Goal: Information Seeking & Learning: Learn about a topic

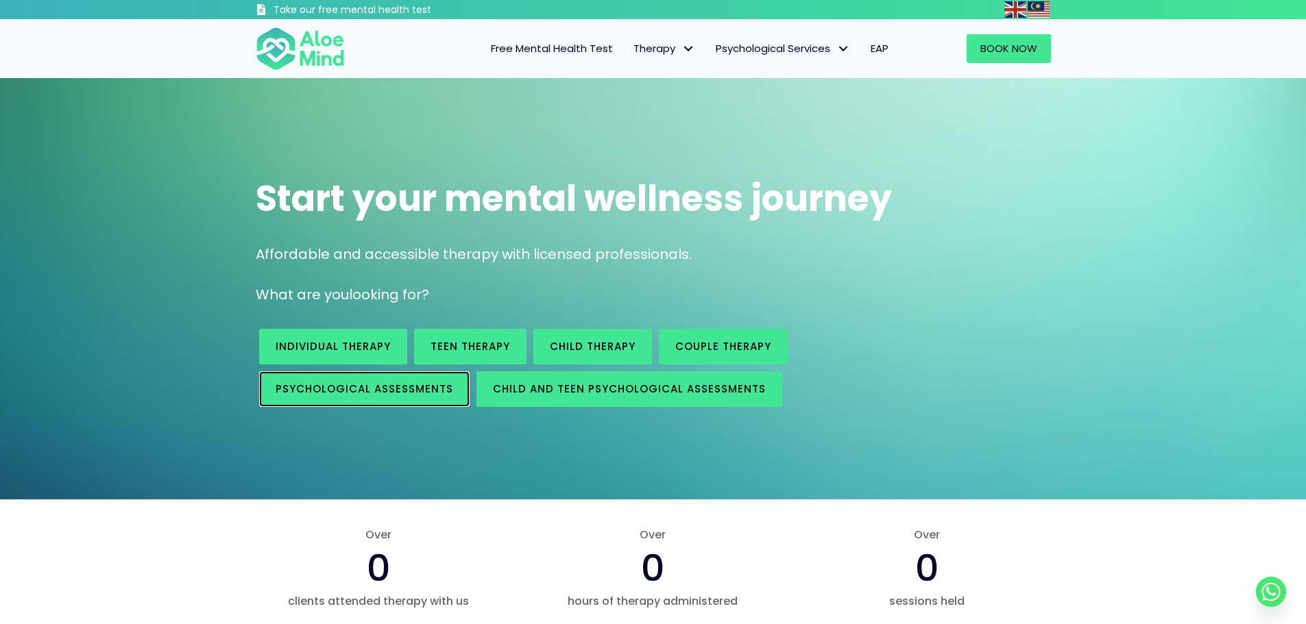
click at [378, 388] on span "Psychological assessments" at bounding box center [365, 389] width 178 height 14
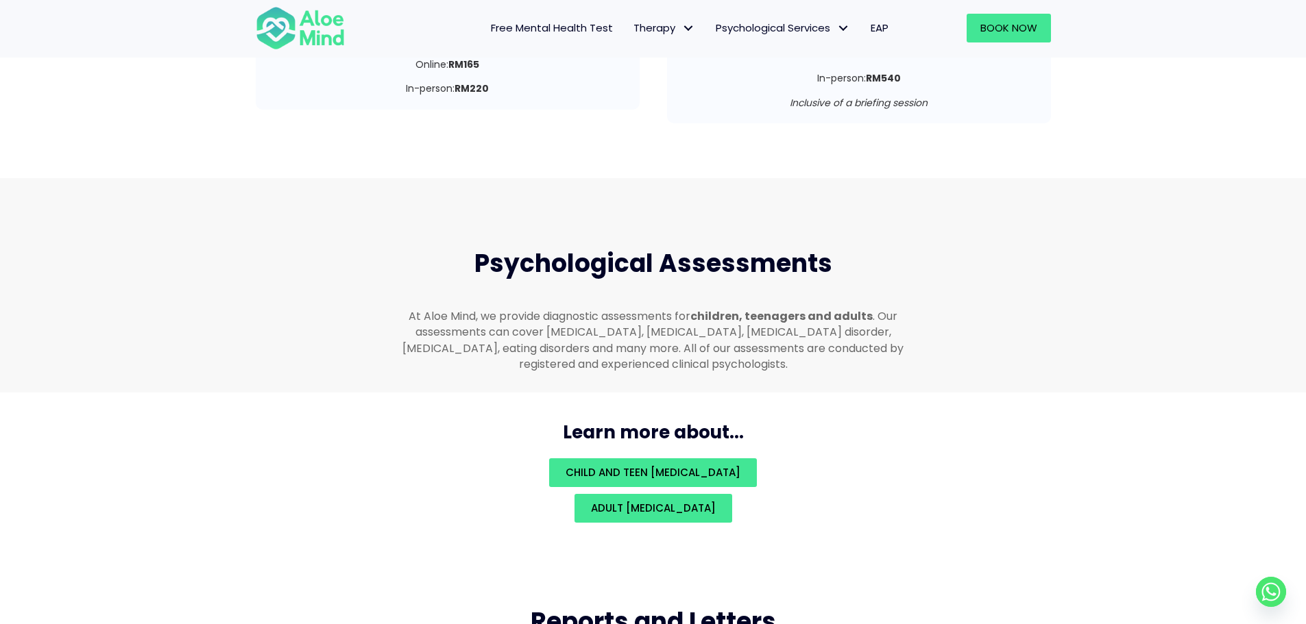
scroll to position [2911, 0]
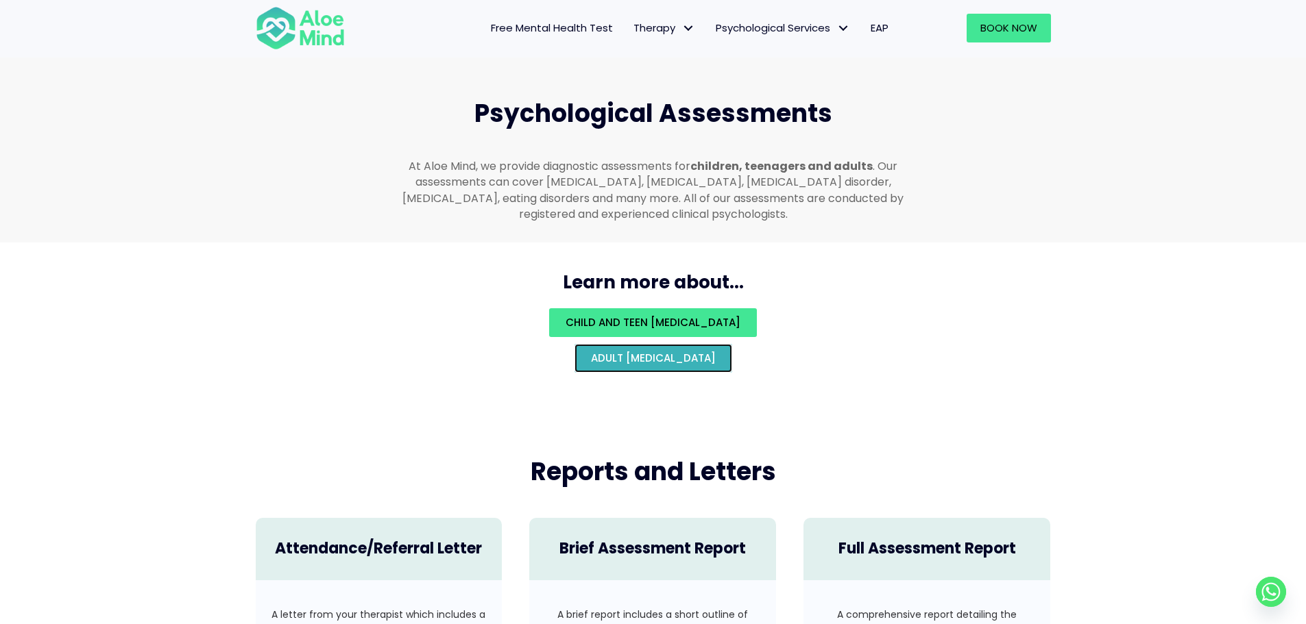
click at [591, 351] on span "Adult psychological assessment" at bounding box center [653, 358] width 125 height 14
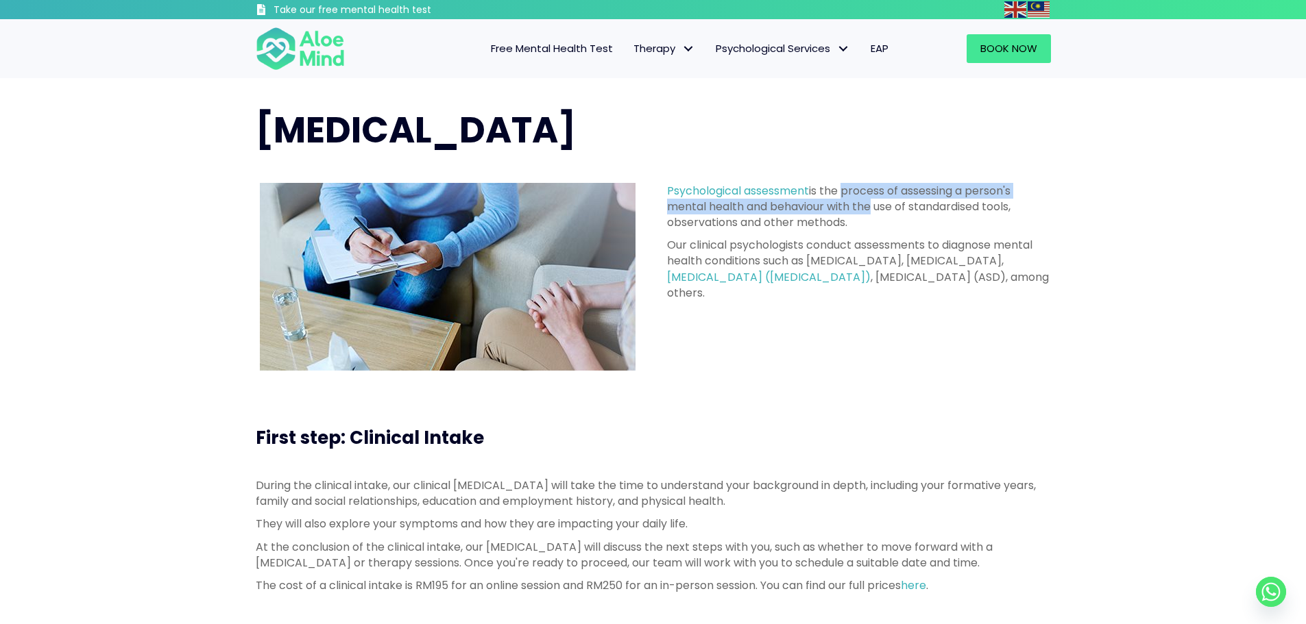
drag, startPoint x: 843, startPoint y: 183, endPoint x: 870, endPoint y: 206, distance: 35.0
click at [870, 206] on p "Psychological assessment is the process of assessing a person's mental health a…" at bounding box center [859, 207] width 384 height 48
click at [861, 234] on div "Psychological assessment is the process of assessing a person's mental health a…" at bounding box center [859, 242] width 384 height 118
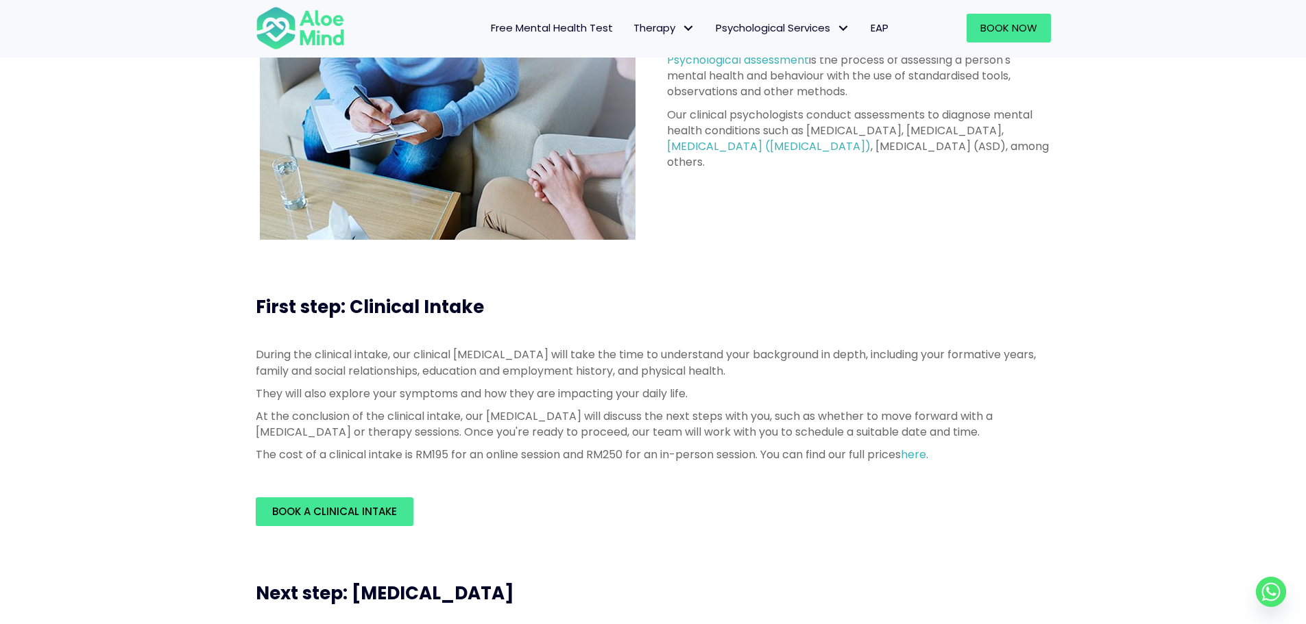
scroll to position [274, 0]
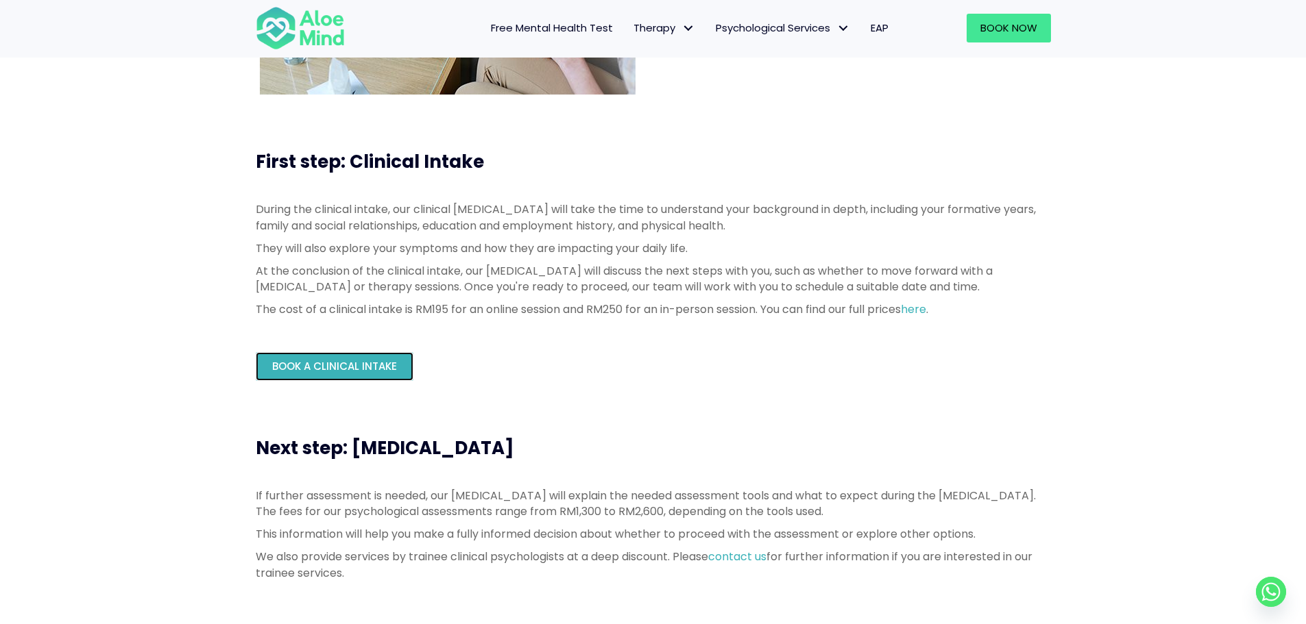
click at [360, 366] on span "Book a Clinical Intake" at bounding box center [334, 366] width 125 height 14
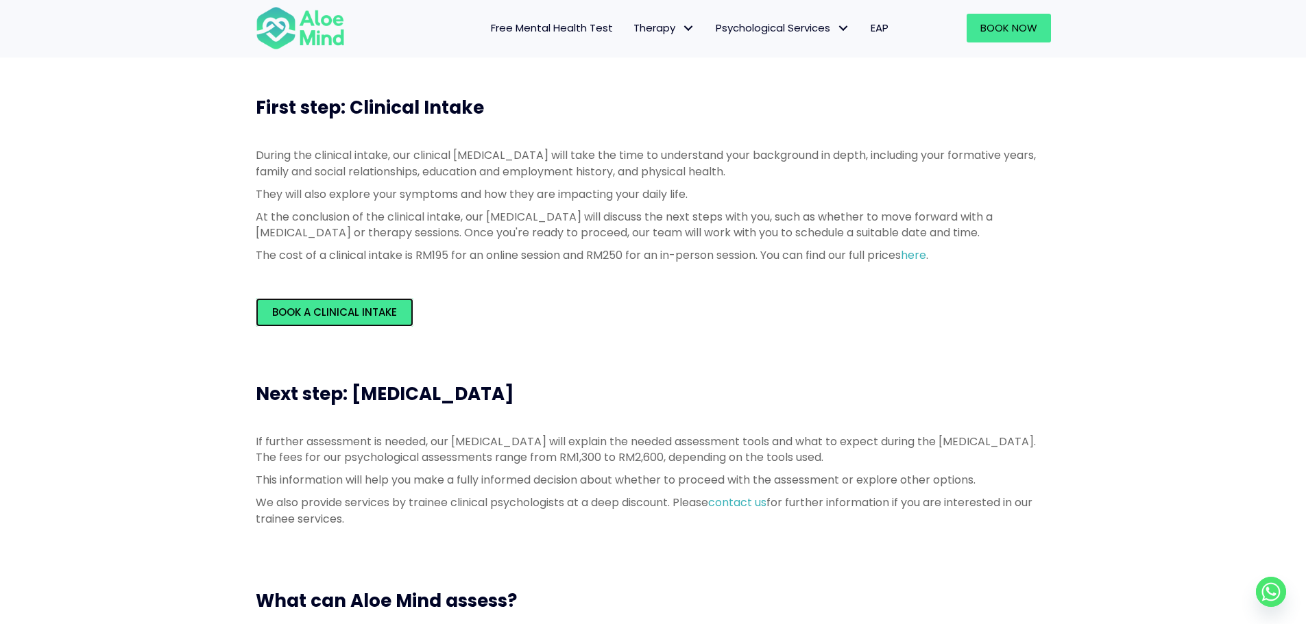
scroll to position [206, 0]
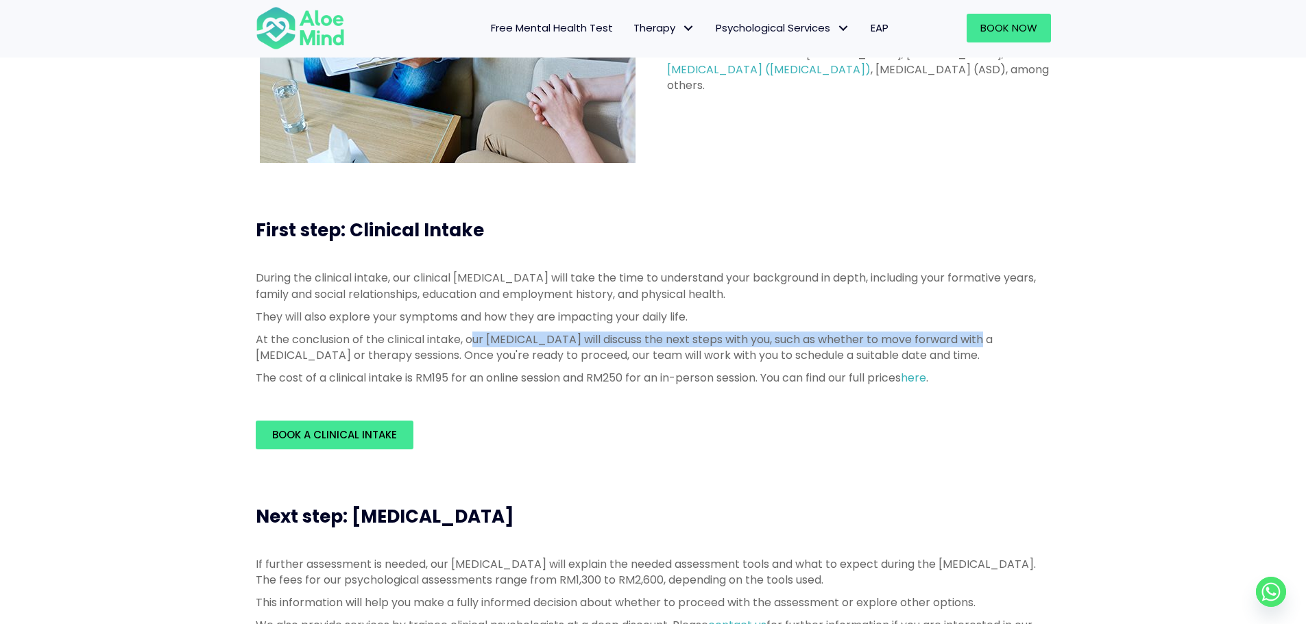
drag, startPoint x: 478, startPoint y: 341, endPoint x: 1043, endPoint y: 347, distance: 565.6
click at [1043, 347] on p "At the conclusion of the clinical intake, our [MEDICAL_DATA] will discuss the n…" at bounding box center [653, 348] width 795 height 32
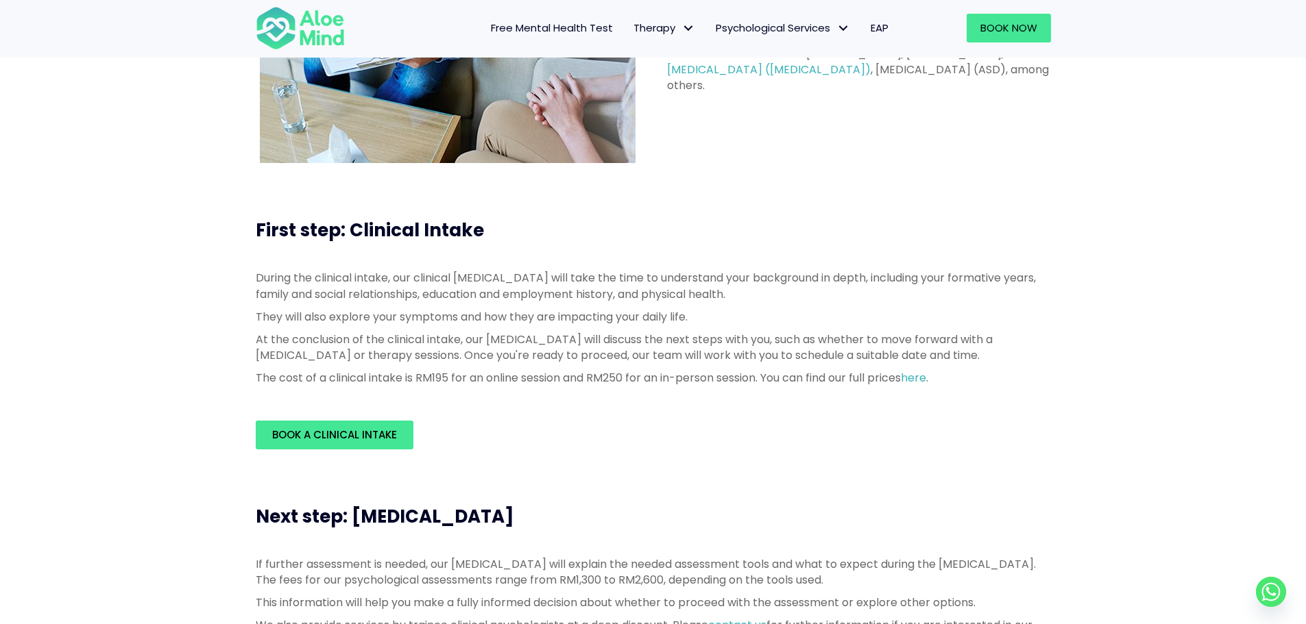
click at [1044, 362] on p "At the conclusion of the clinical intake, our [MEDICAL_DATA] will discuss the n…" at bounding box center [653, 348] width 795 height 32
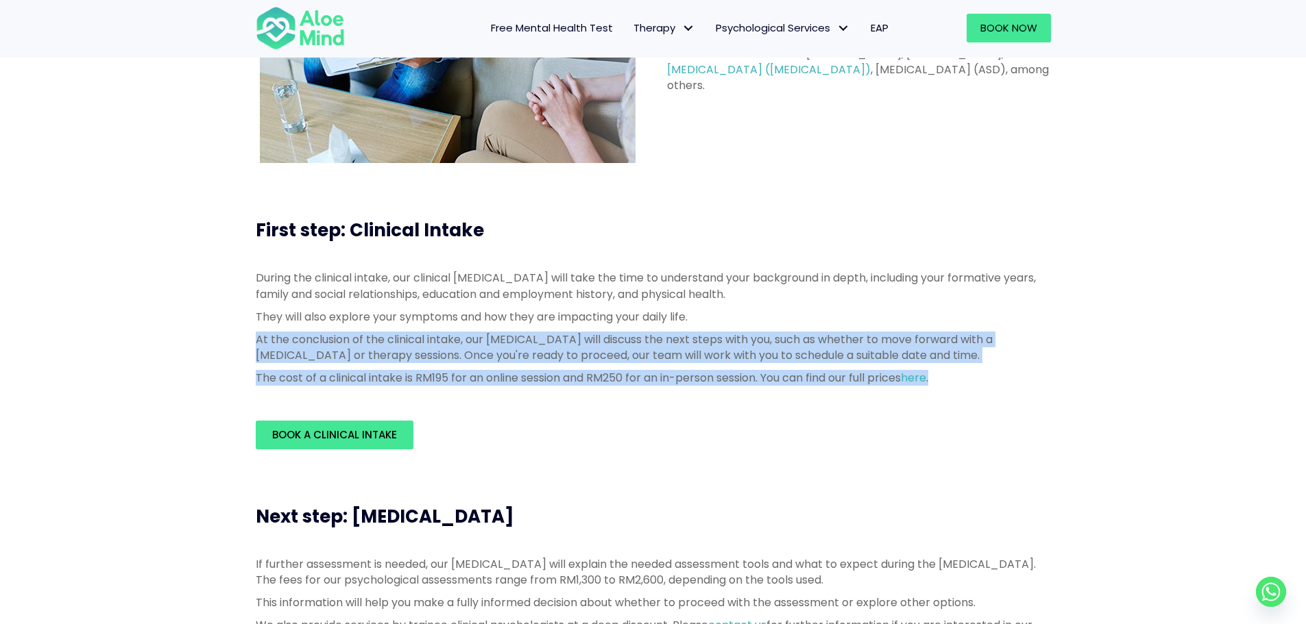
drag, startPoint x: 254, startPoint y: 339, endPoint x: 1056, endPoint y: 376, distance: 802.2
click at [1056, 376] on div "During the clinical intake, our clinical psychologist will take the time to und…" at bounding box center [653, 331] width 823 height 150
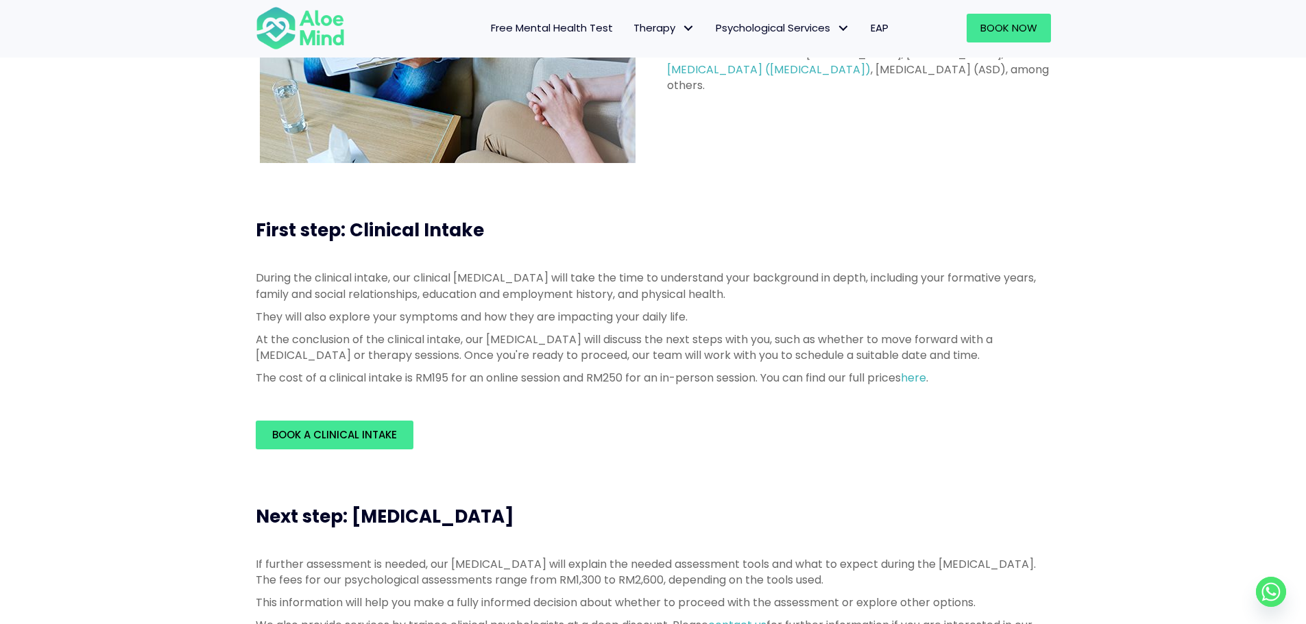
click at [794, 413] on div "Book a Clinical Intake" at bounding box center [653, 435] width 823 height 56
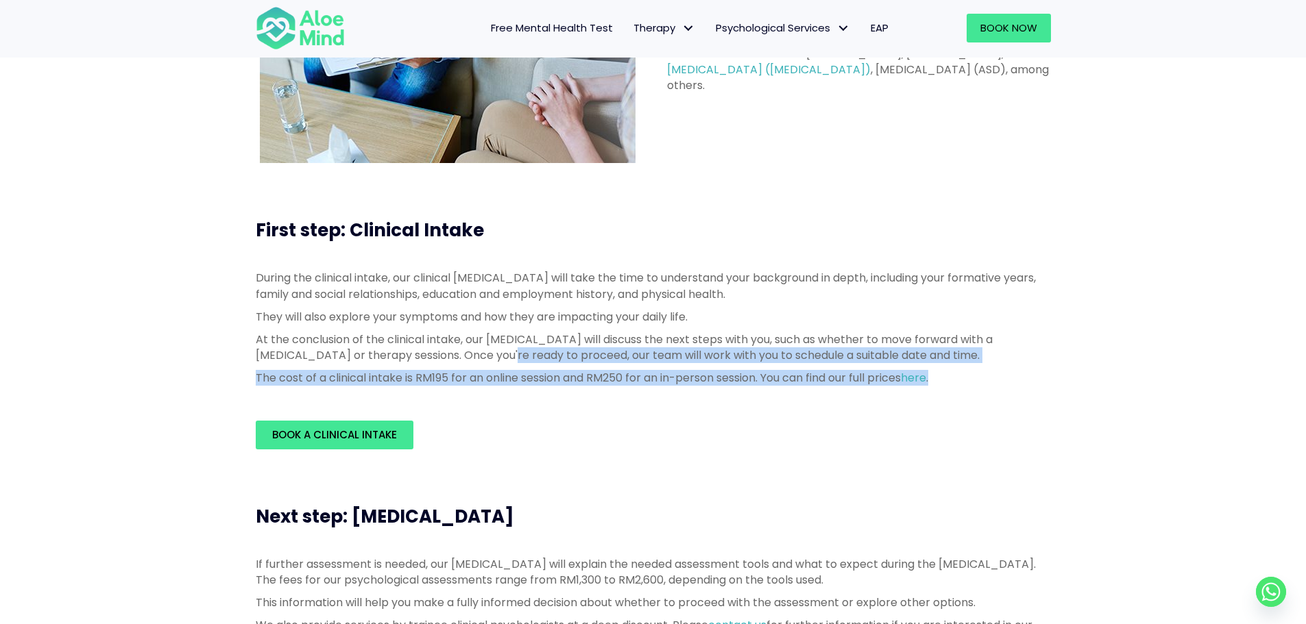
drag, startPoint x: 520, startPoint y: 352, endPoint x: 959, endPoint y: 435, distance: 446.5
click at [1045, 371] on div "During the clinical intake, our clinical psychologist will take the time to und…" at bounding box center [653, 328] width 795 height 116
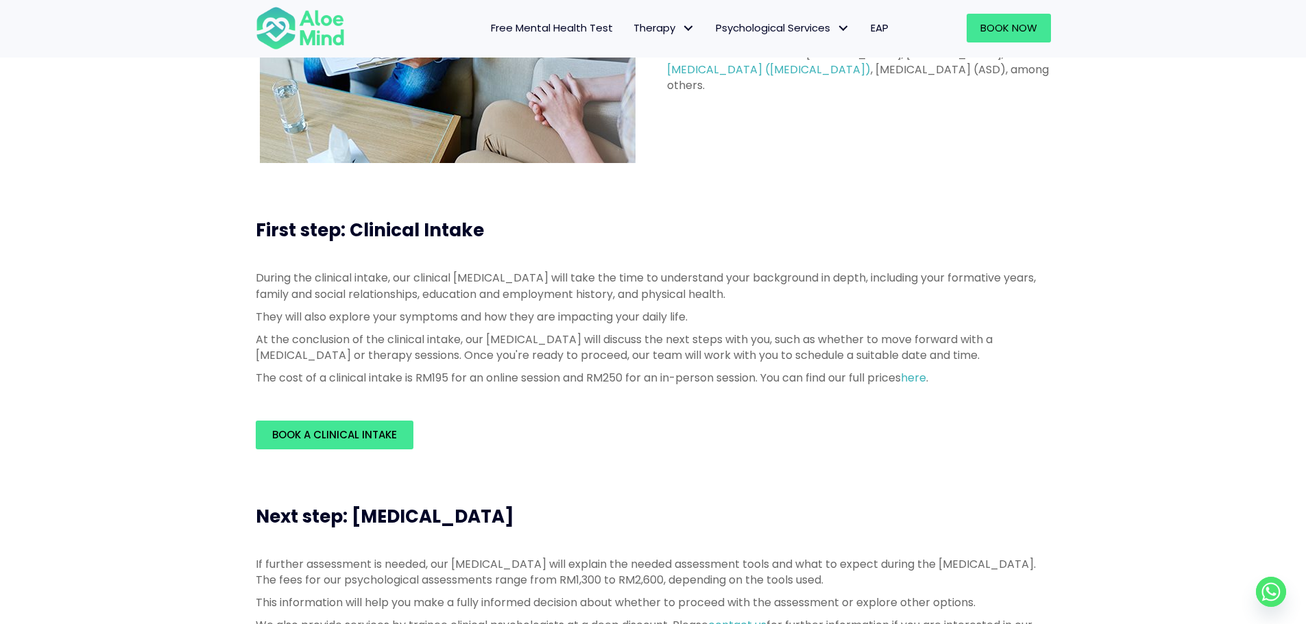
click at [943, 435] on div "Book a Clinical Intake" at bounding box center [653, 435] width 795 height 29
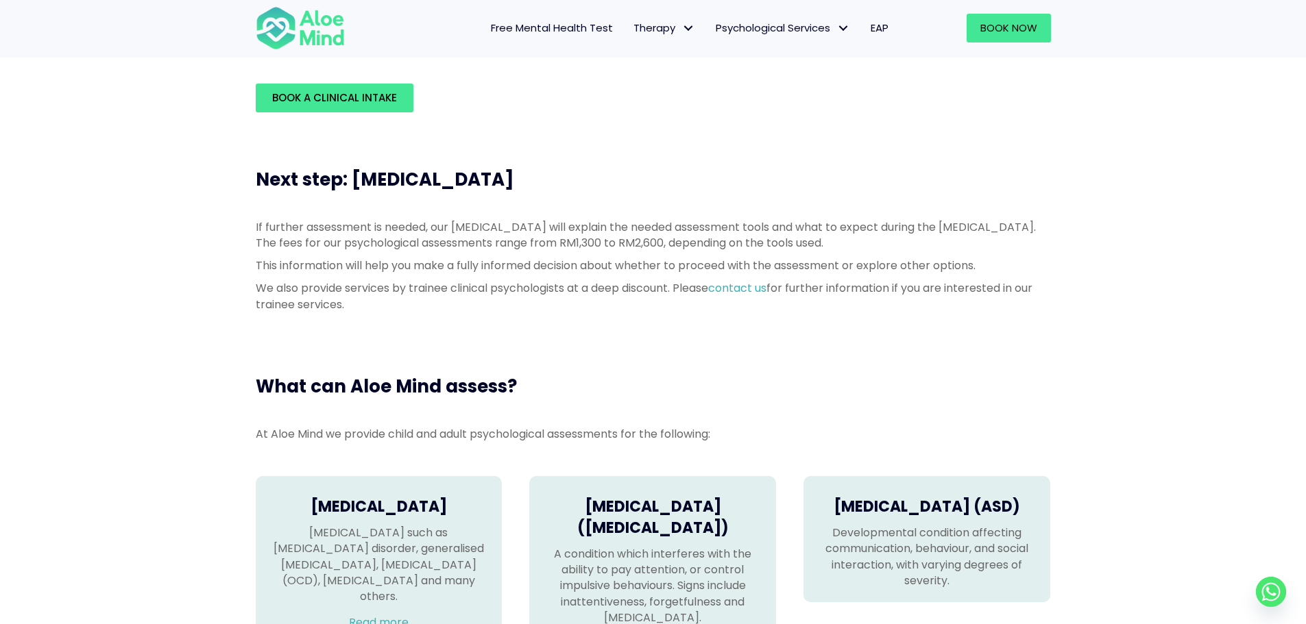
scroll to position [548, 0]
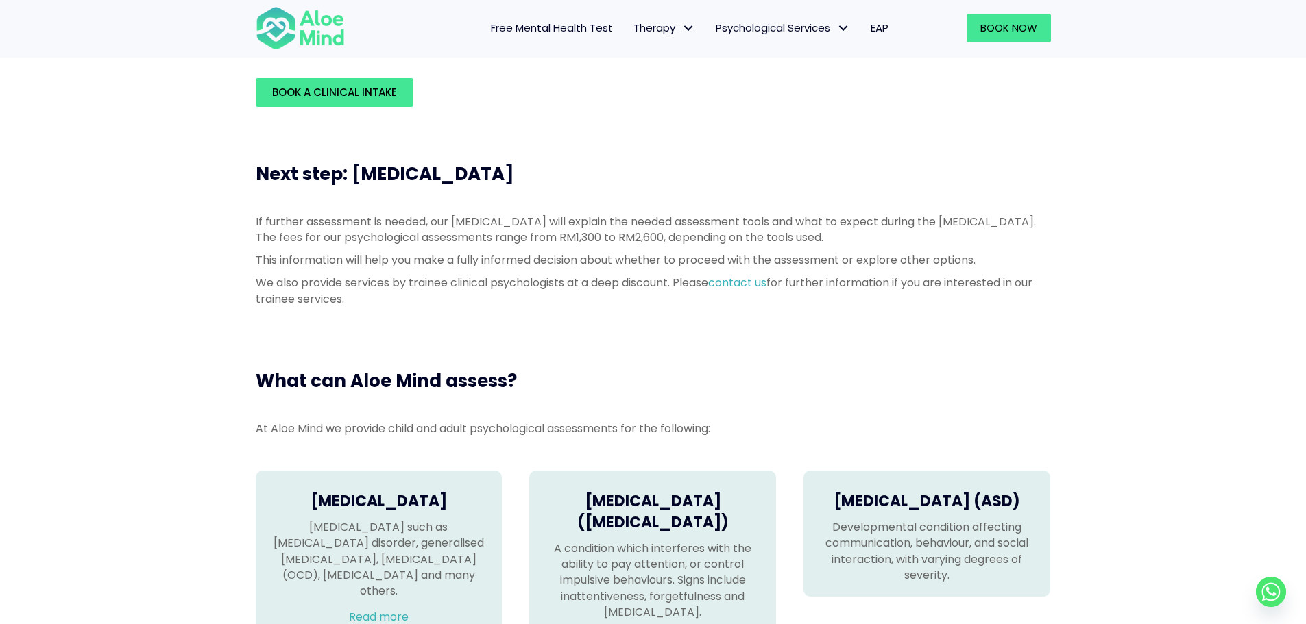
drag, startPoint x: 240, startPoint y: 215, endPoint x: 498, endPoint y: 310, distance: 274.6
click at [498, 310] on div "Next step: Psychological Assessment If further assessment is needed, our psycho…" at bounding box center [653, 237] width 1306 height 207
click at [497, 310] on div "If further assessment is needed, our psychologist will explain the needed asses…" at bounding box center [653, 264] width 795 height 100
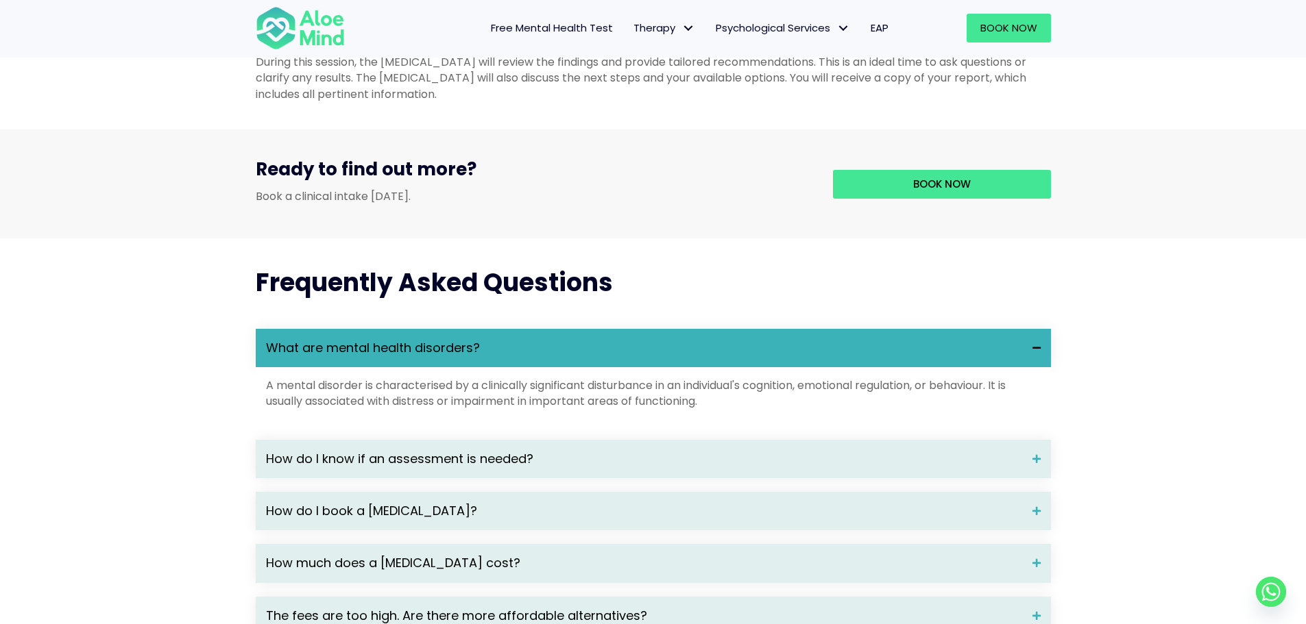
scroll to position [1577, 0]
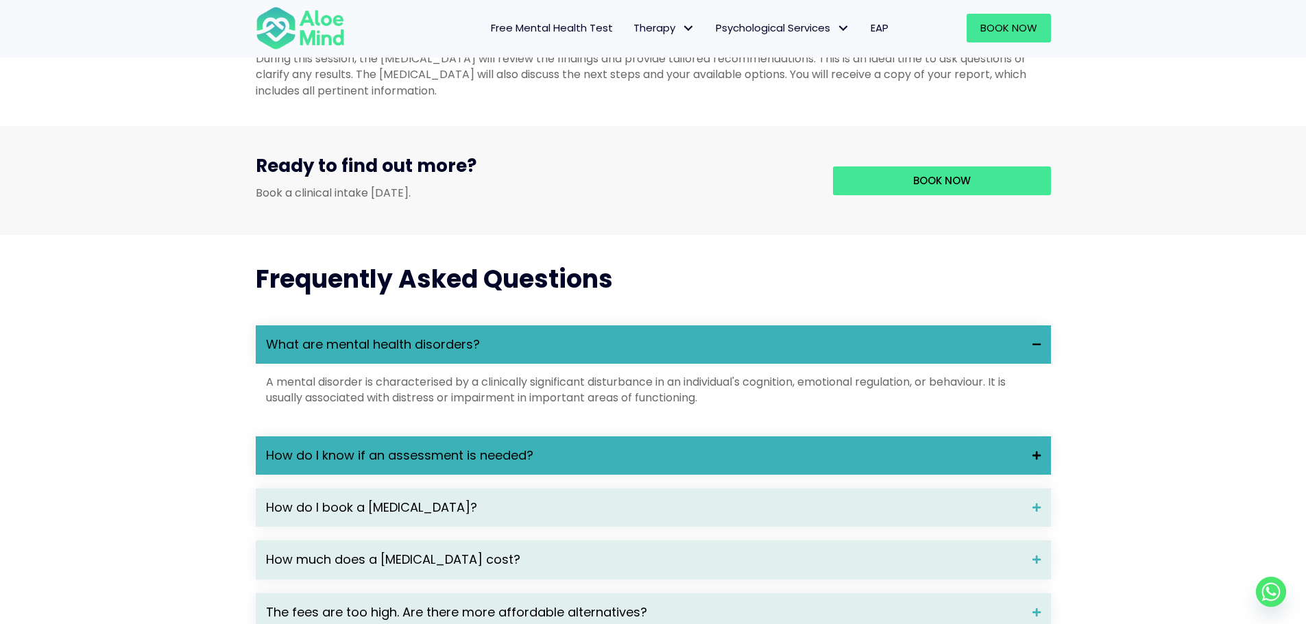
click at [499, 465] on span "How do I know if an assessment is needed?" at bounding box center [644, 456] width 756 height 18
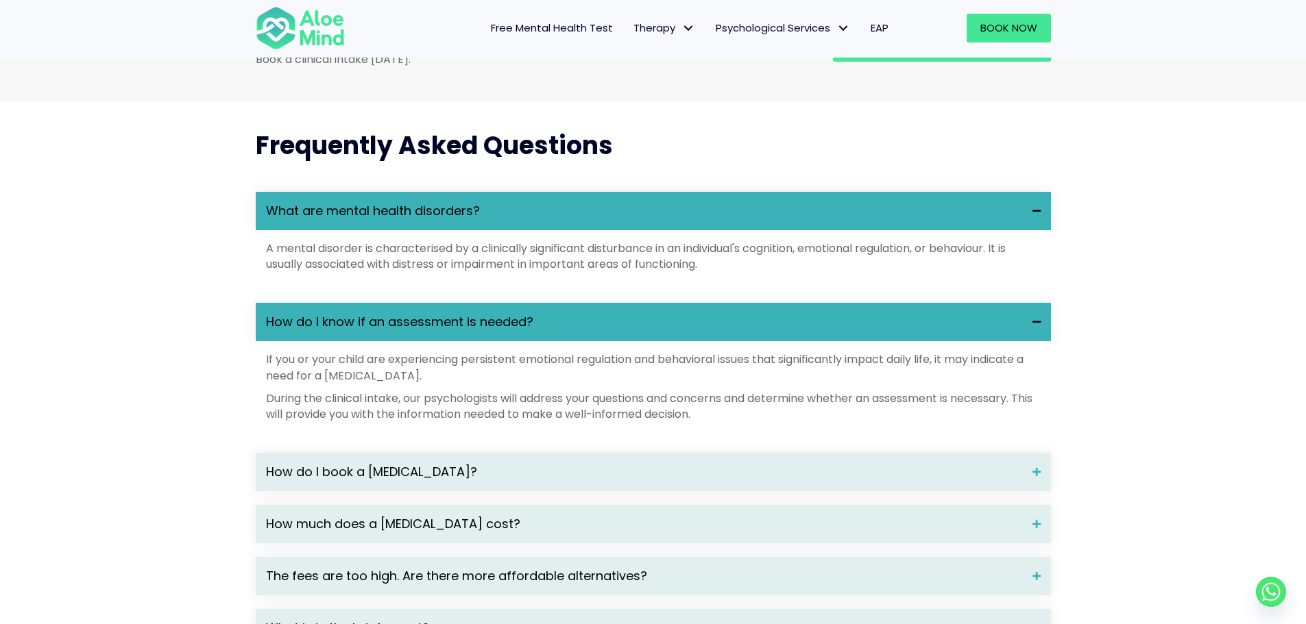
scroll to position [1714, 0]
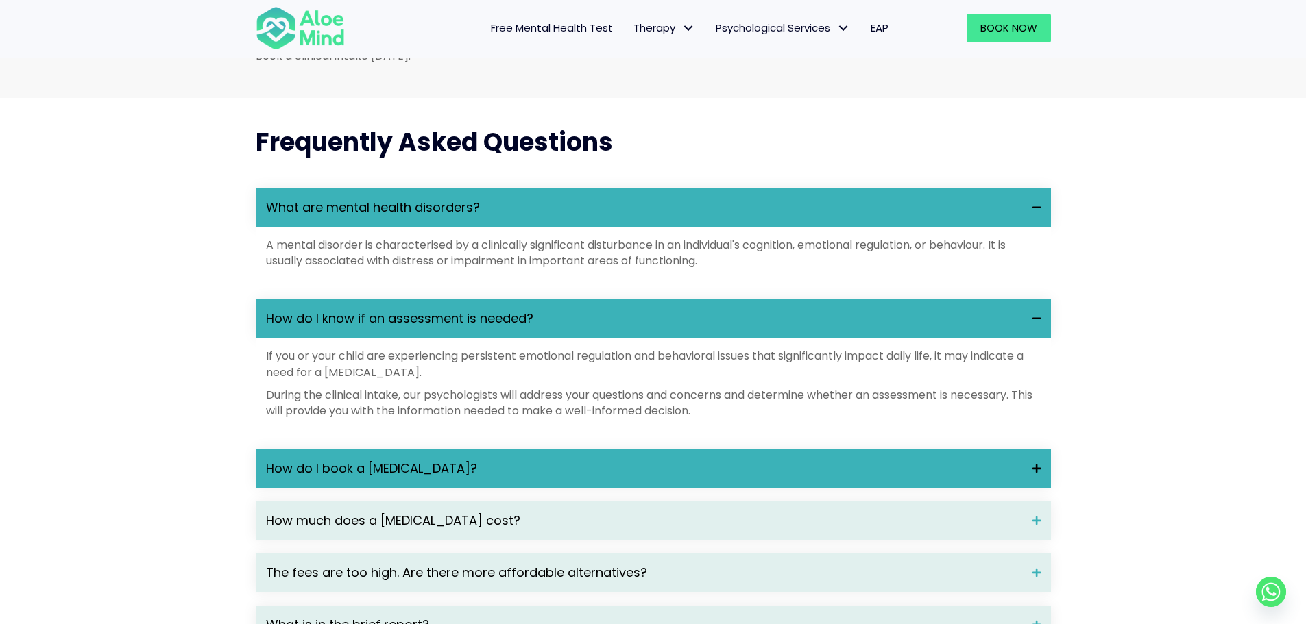
click at [488, 478] on span "How do I book a [MEDICAL_DATA]?" at bounding box center [644, 469] width 756 height 18
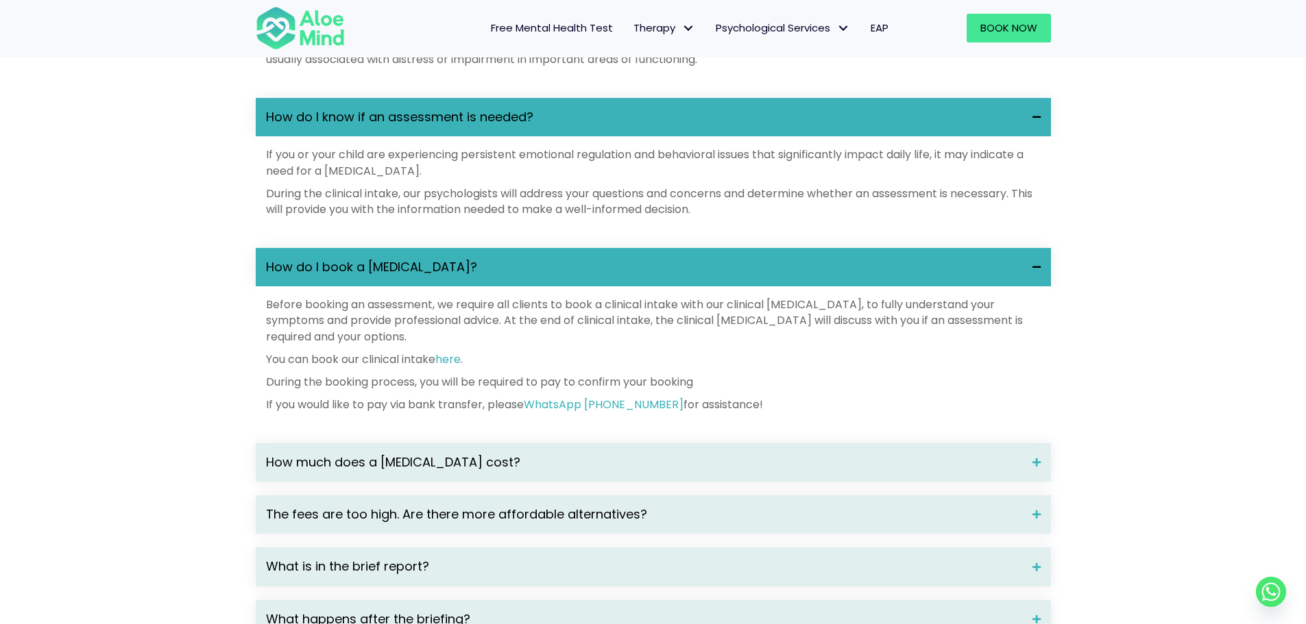
scroll to position [1919, 0]
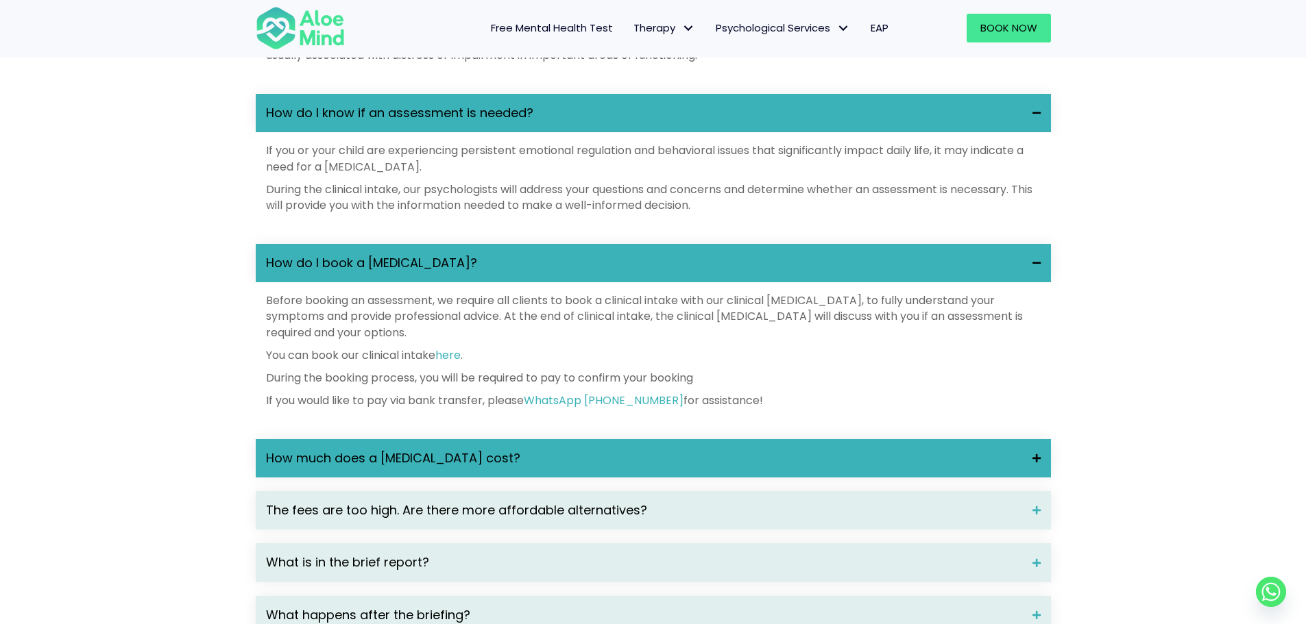
click at [478, 468] on span "How much does a [MEDICAL_DATA] cost?" at bounding box center [644, 459] width 756 height 18
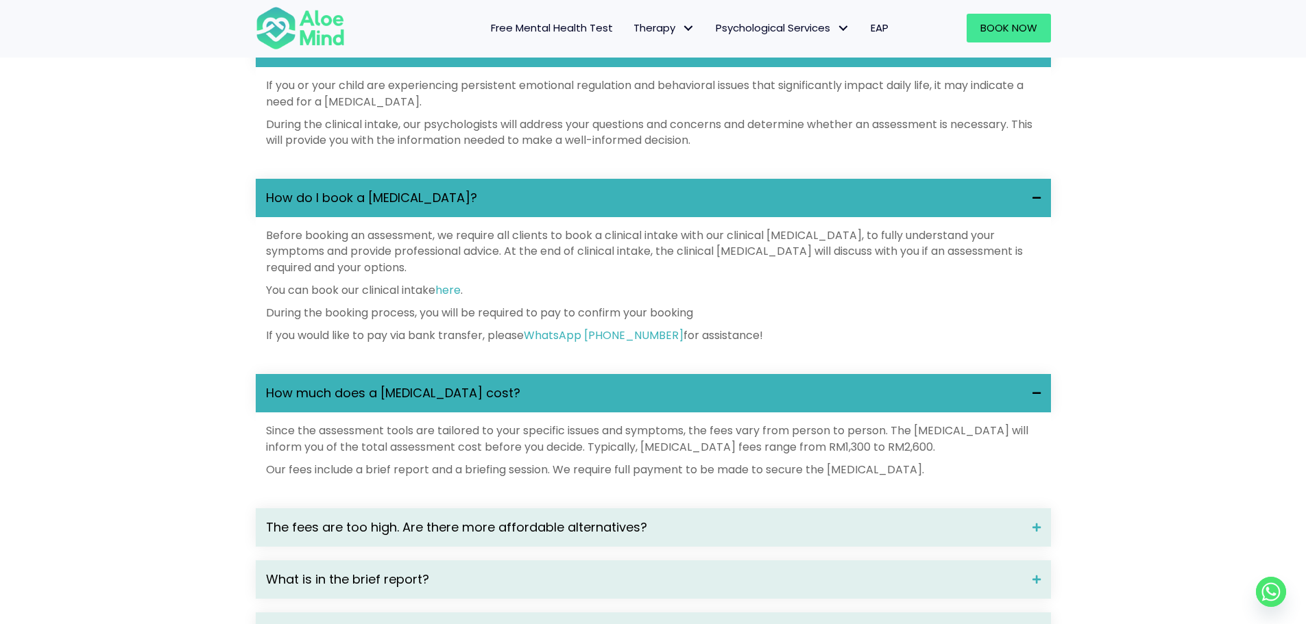
scroll to position [1988, 0]
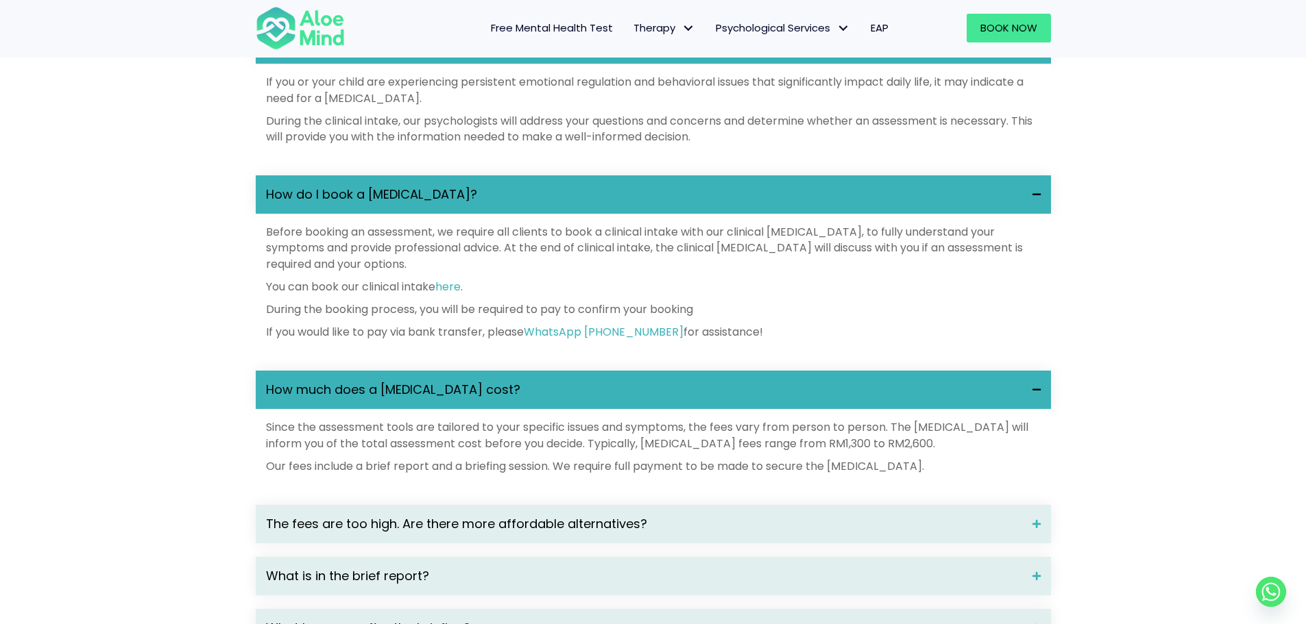
drag, startPoint x: 282, startPoint y: 450, endPoint x: 989, endPoint y: 485, distance: 708.3
click at [989, 474] on div "Since the assessment tools are tailored to your specific issues and symptoms, t…" at bounding box center [653, 447] width 775 height 55
click at [989, 474] on p "Our fees include a brief report and a briefing session. We require full payment…" at bounding box center [653, 467] width 775 height 16
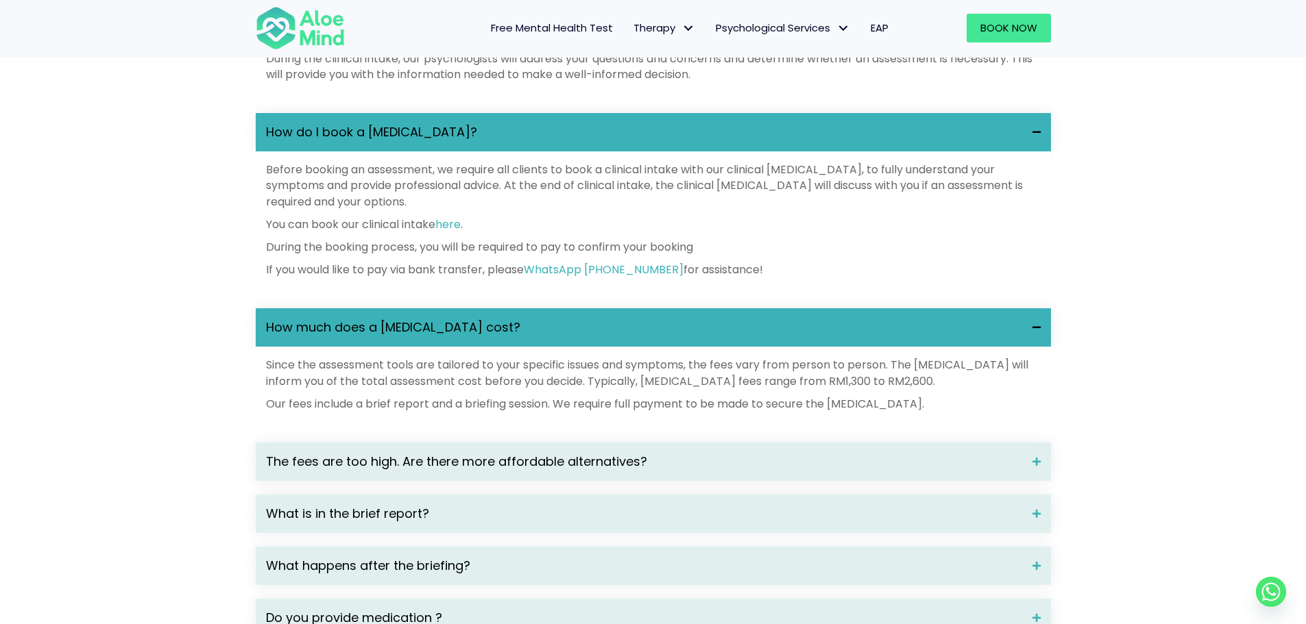
scroll to position [2056, 0]
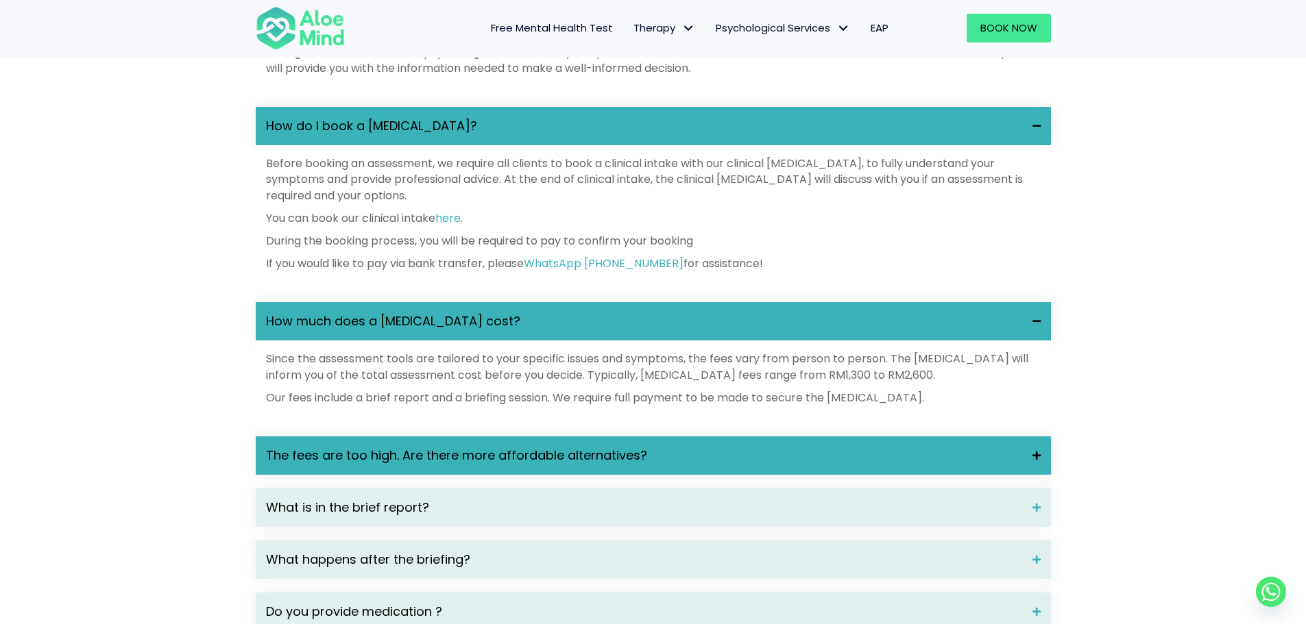
click at [654, 467] on div "The fees are too high. Are there more affordable alternatives?" at bounding box center [653, 456] width 795 height 38
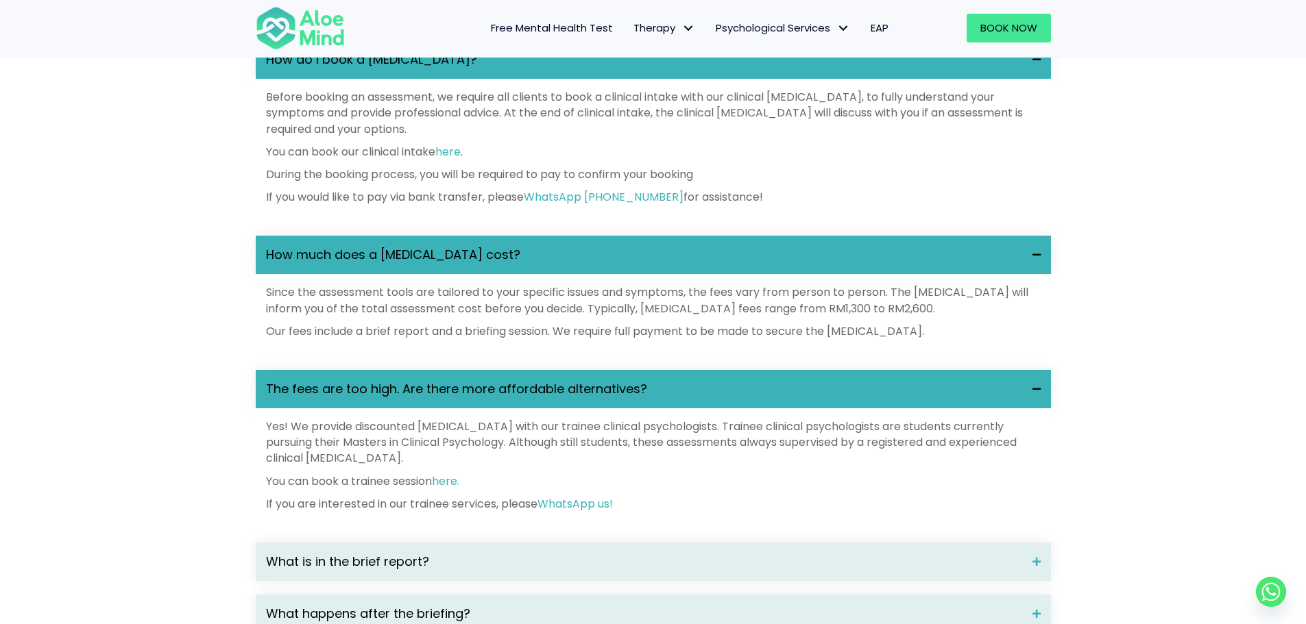
scroll to position [2125, 0]
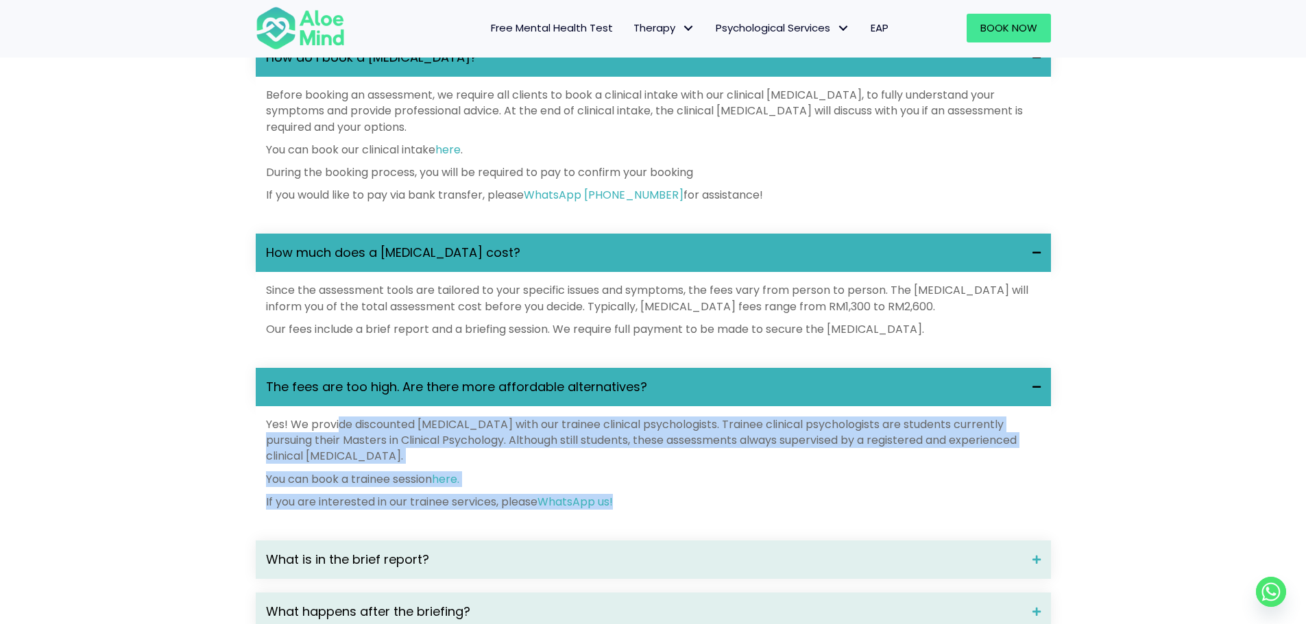
drag, startPoint x: 341, startPoint y: 444, endPoint x: 705, endPoint y: 528, distance: 372.8
click at [705, 510] on div "Yes! We provide discounted psychological assessment with our trainee clinical p…" at bounding box center [653, 463] width 775 height 93
click at [704, 510] on p "If you are interested in our trainee services, please WhatsApp us!" at bounding box center [653, 502] width 775 height 16
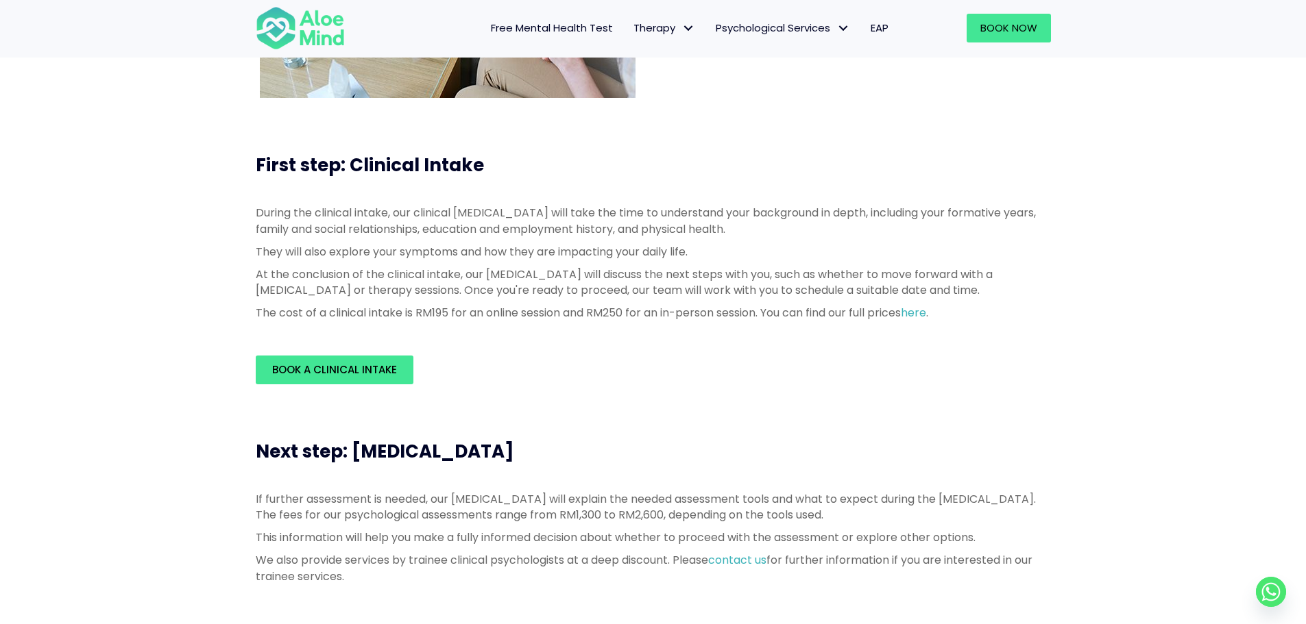
scroll to position [274, 0]
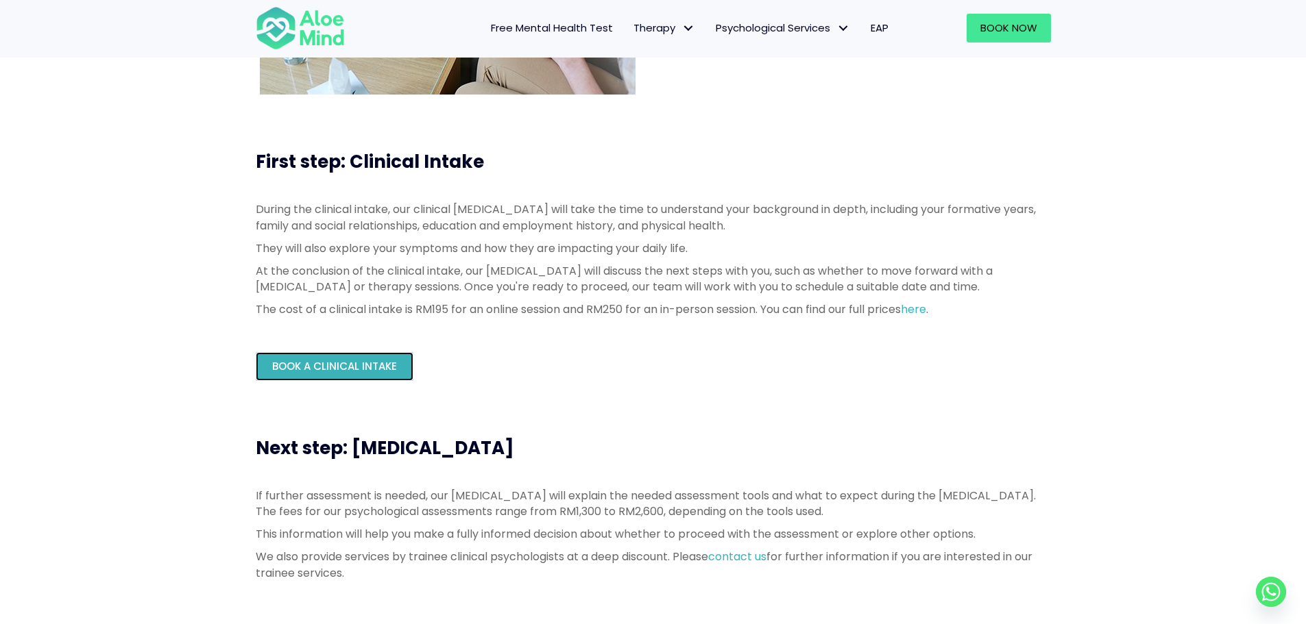
click at [341, 363] on span "Book a Clinical Intake" at bounding box center [334, 366] width 125 height 14
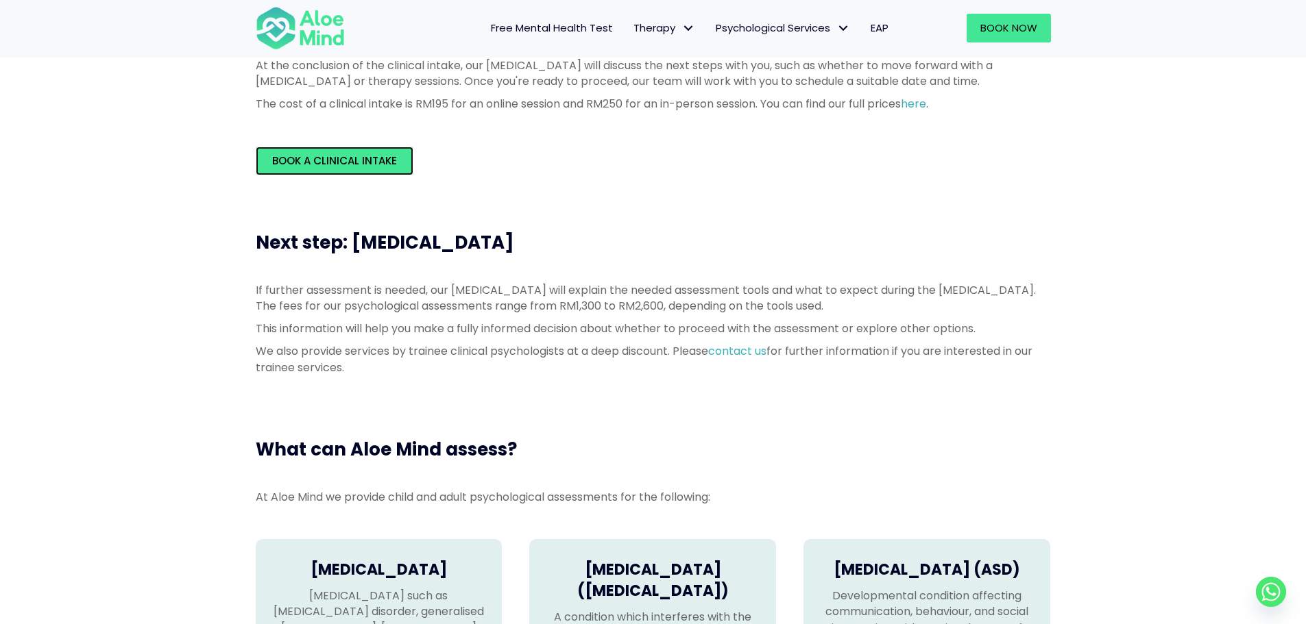
scroll to position [0, 0]
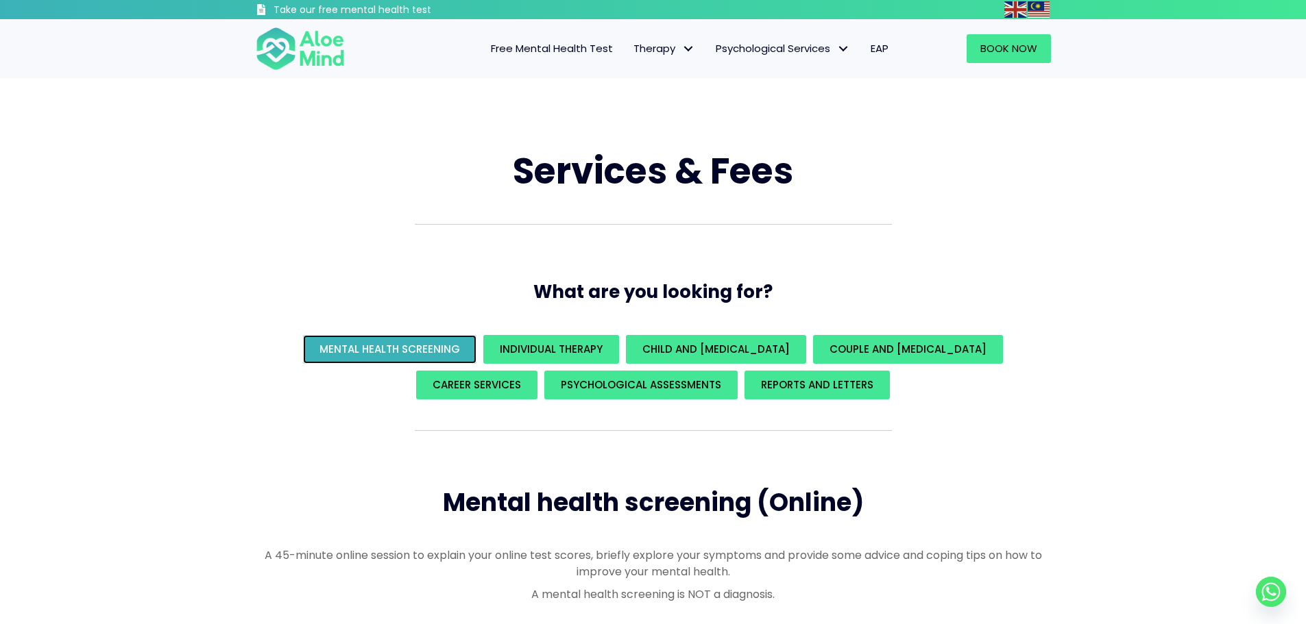
click at [436, 352] on span "Mental Health Screening" at bounding box center [389, 349] width 141 height 14
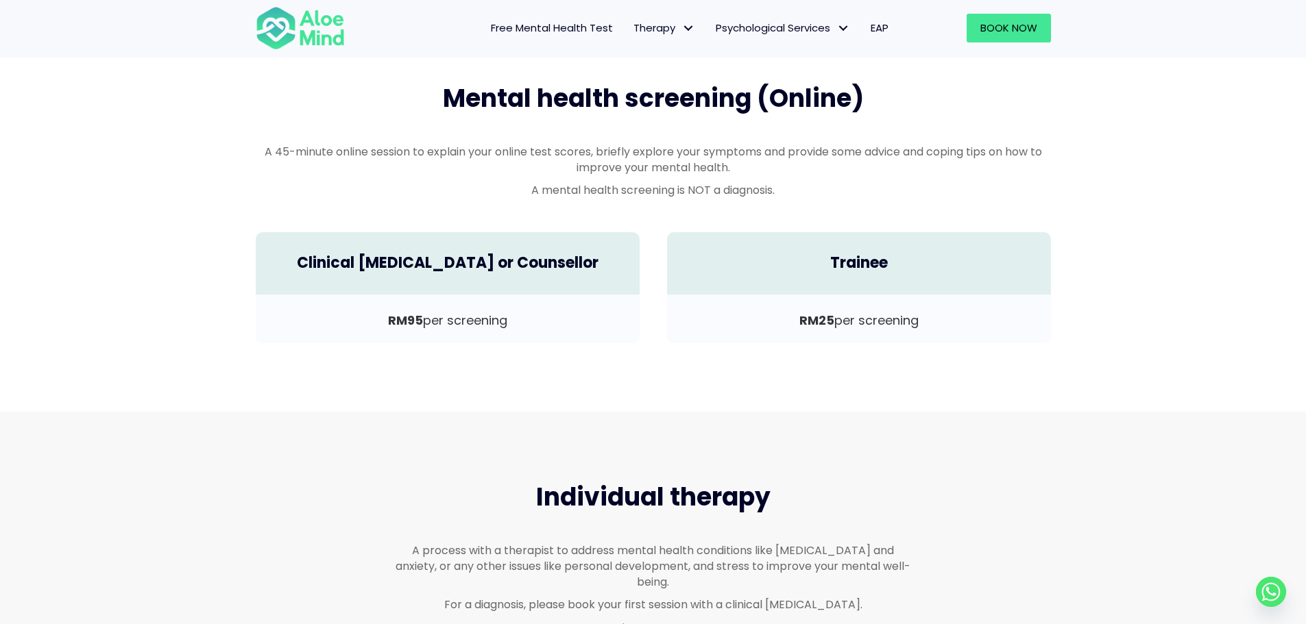
scroll to position [404, 0]
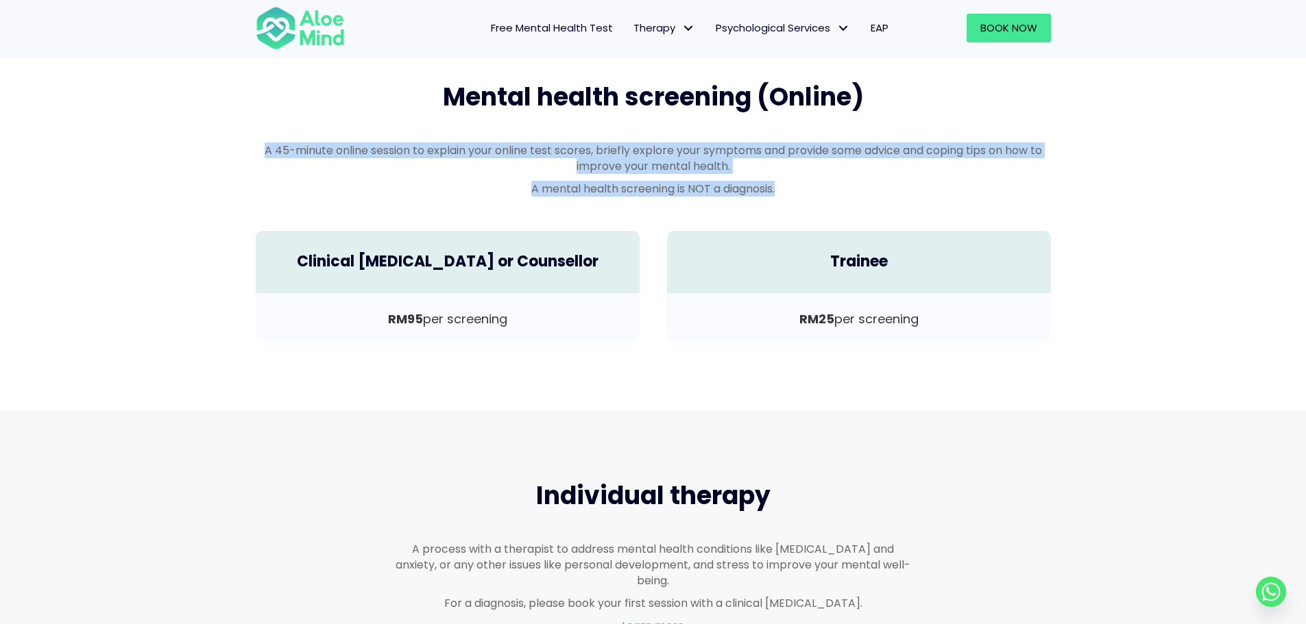
drag, startPoint x: 254, startPoint y: 149, endPoint x: 798, endPoint y: 192, distance: 546.0
click at [798, 192] on div "A 45-minute online session to explain your online test scores, briefly explore …" at bounding box center [653, 173] width 823 height 89
click at [798, 192] on p "A mental health screening is NOT a diagnosis." at bounding box center [653, 189] width 795 height 16
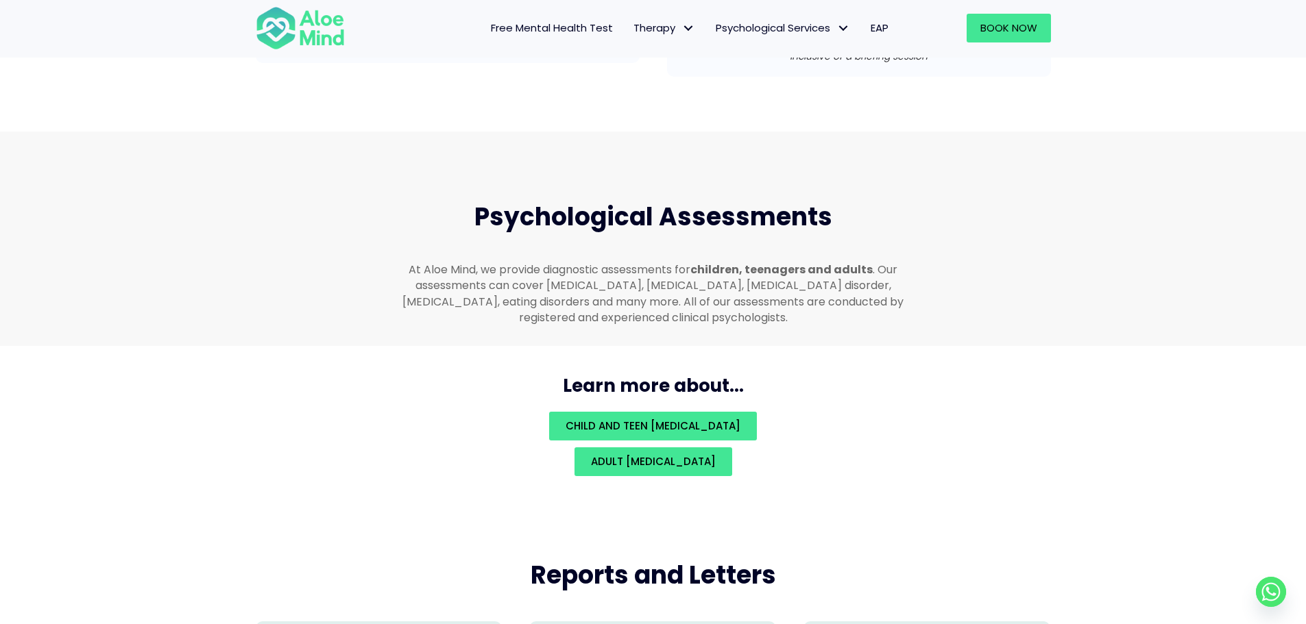
scroll to position [2803, 0]
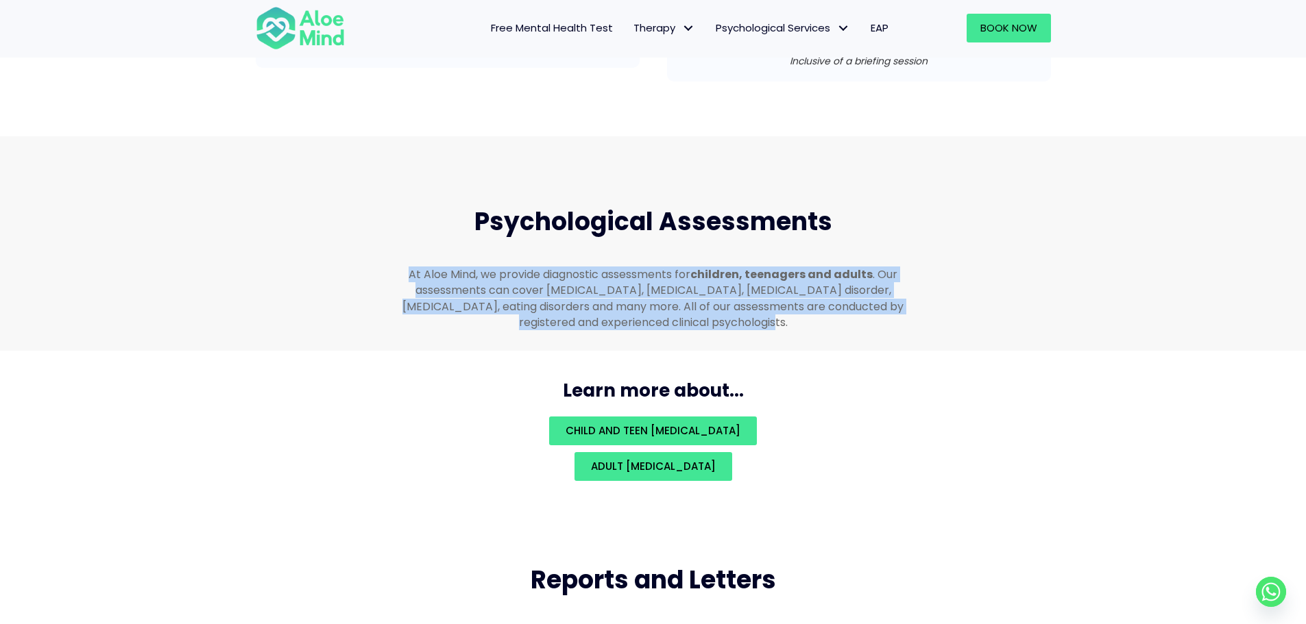
drag, startPoint x: 413, startPoint y: 257, endPoint x: 790, endPoint y: 304, distance: 380.0
click at [790, 304] on p "At Aloe Mind, we provide diagnostic assessments for children, teenagers and adu…" at bounding box center [653, 299] width 515 height 64
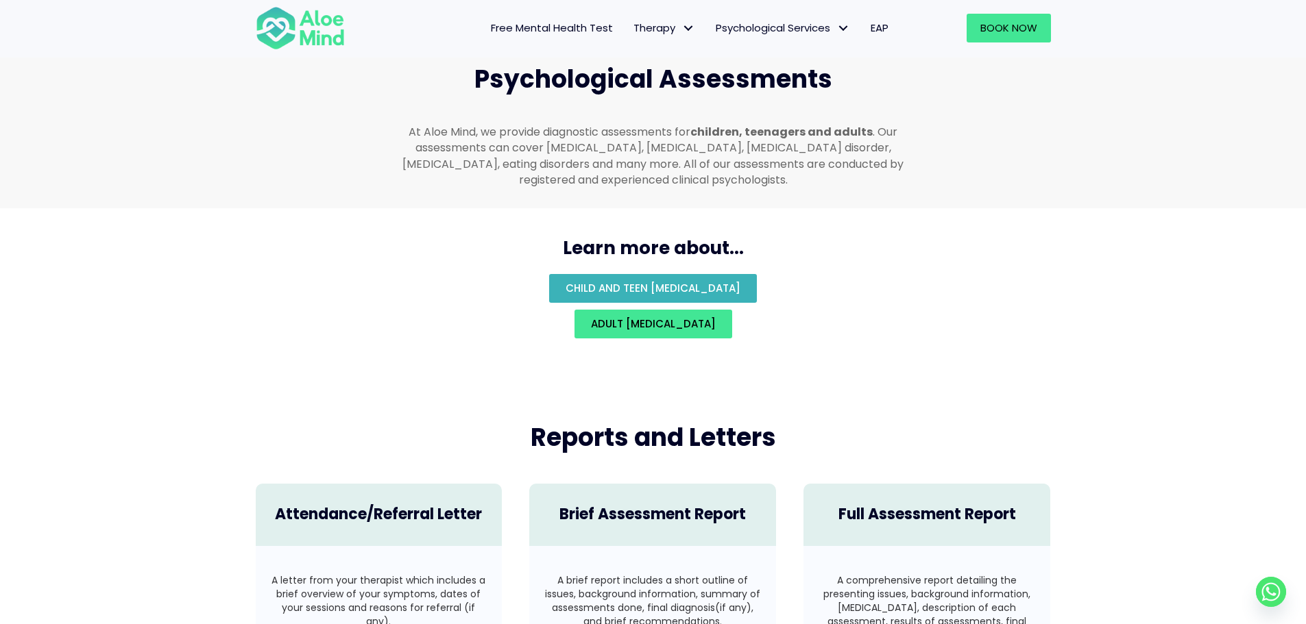
scroll to position [3214, 0]
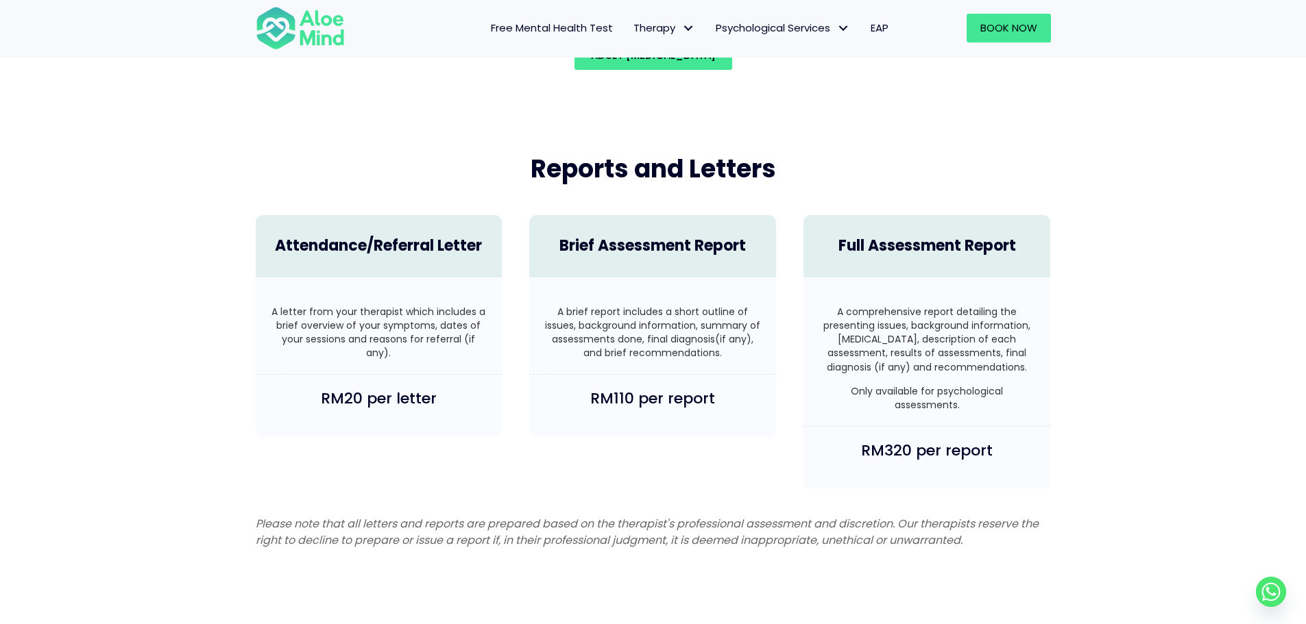
drag, startPoint x: 273, startPoint y: 293, endPoint x: 416, endPoint y: 341, distance: 151.1
click at [416, 341] on p "A letter from your therapist which includes a brief overview of your symptoms, …" at bounding box center [378, 333] width 219 height 56
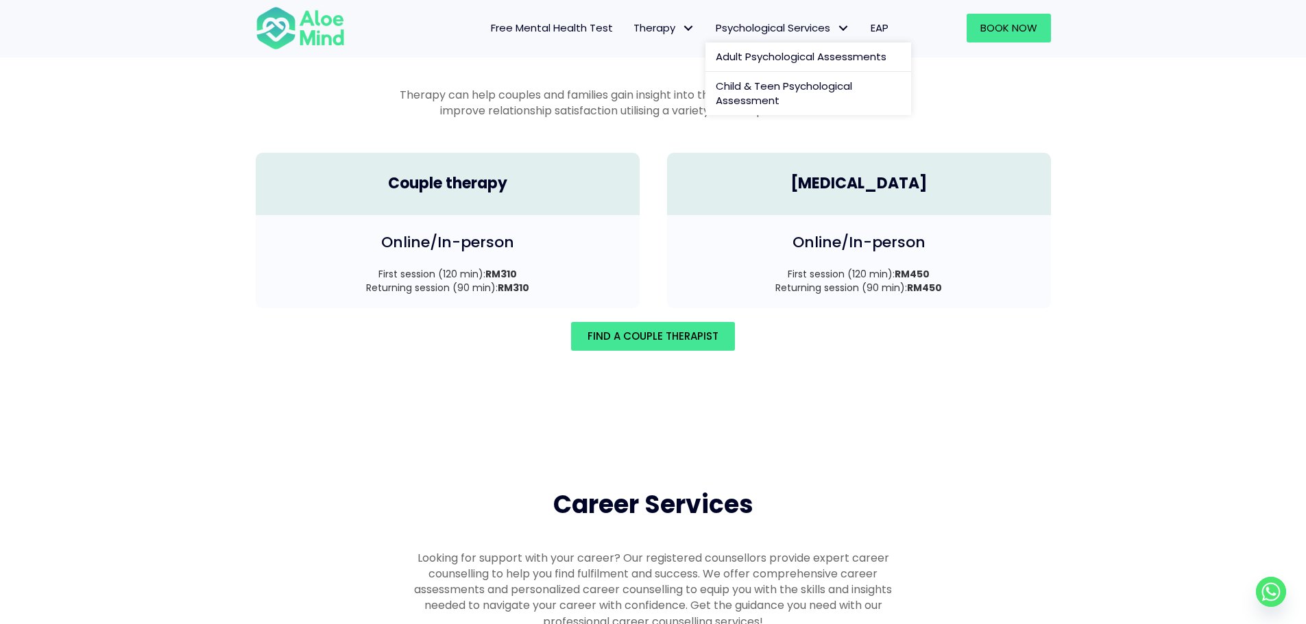
scroll to position [1835, 0]
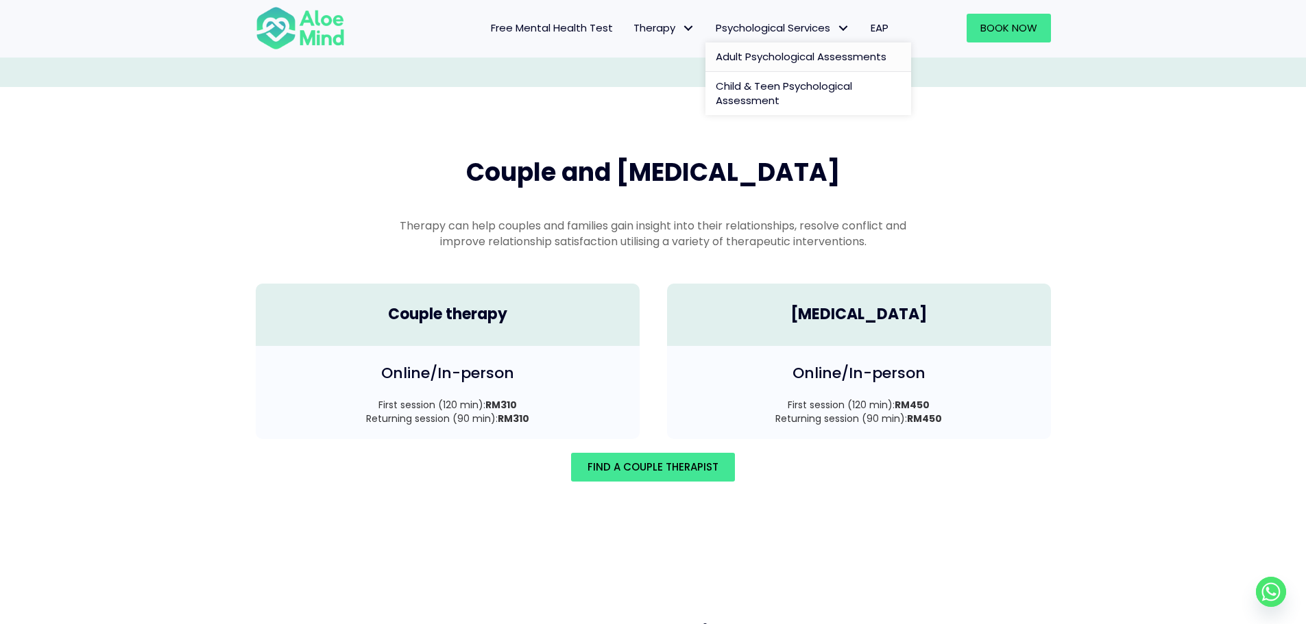
click at [799, 64] on span "Adult Psychological Assessments" at bounding box center [801, 56] width 171 height 14
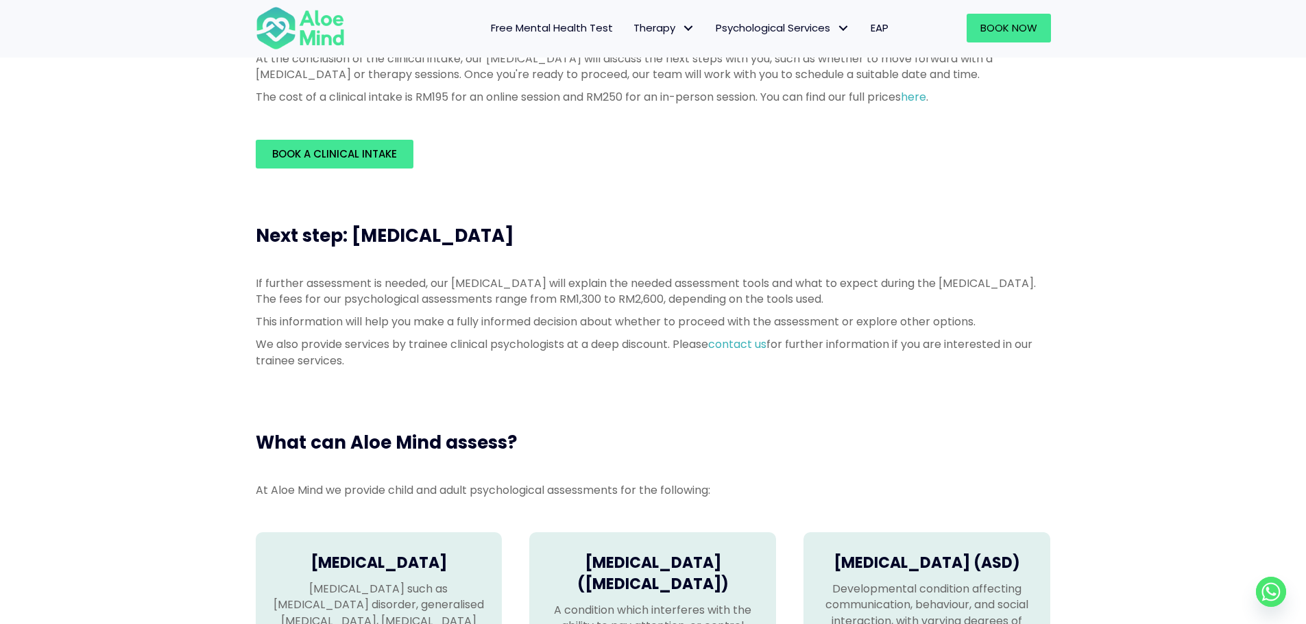
scroll to position [411, 0]
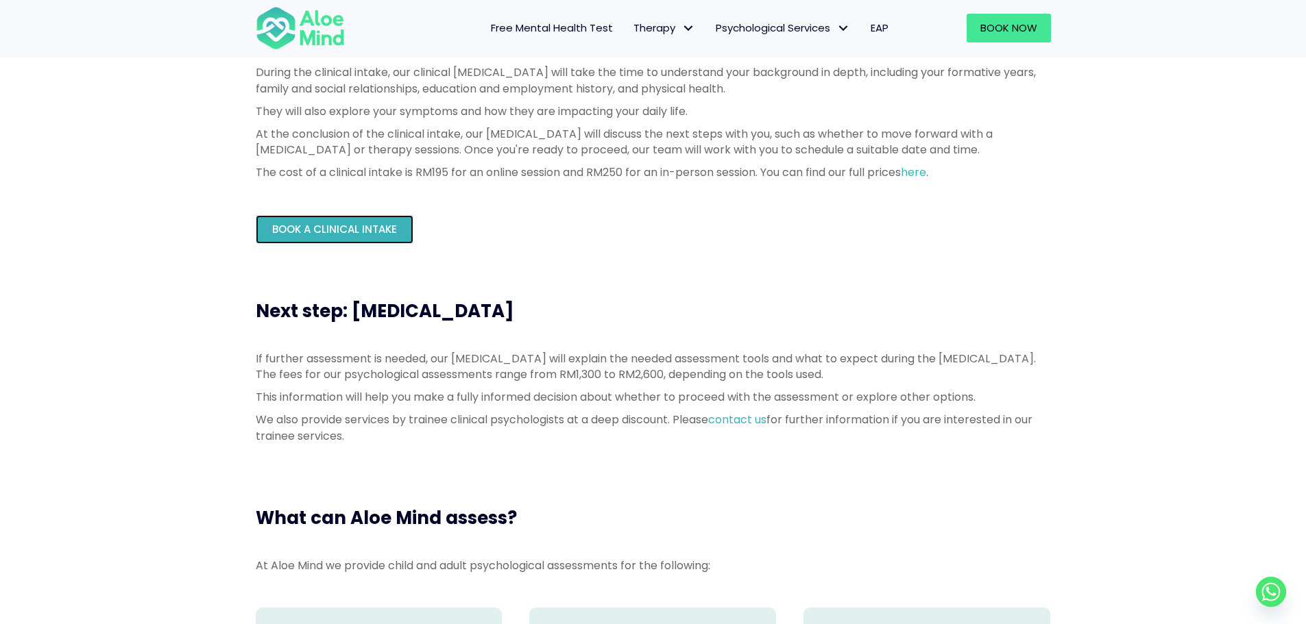
click at [394, 217] on link "Book a Clinical Intake" at bounding box center [335, 229] width 158 height 29
